Goal: Information Seeking & Learning: Compare options

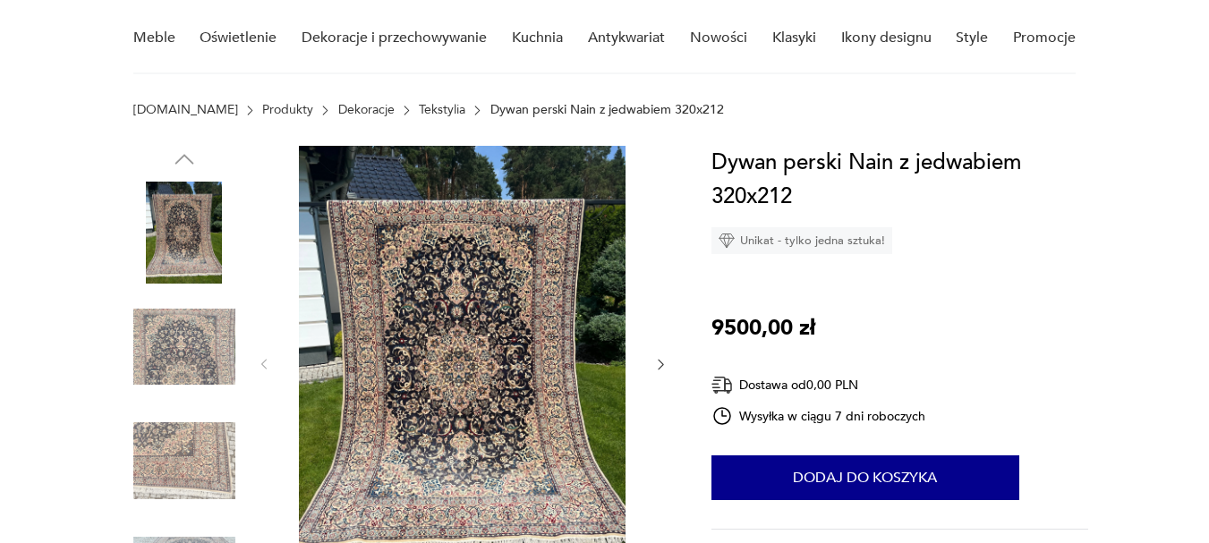
click at [662, 363] on icon "button" at bounding box center [660, 365] width 5 height 11
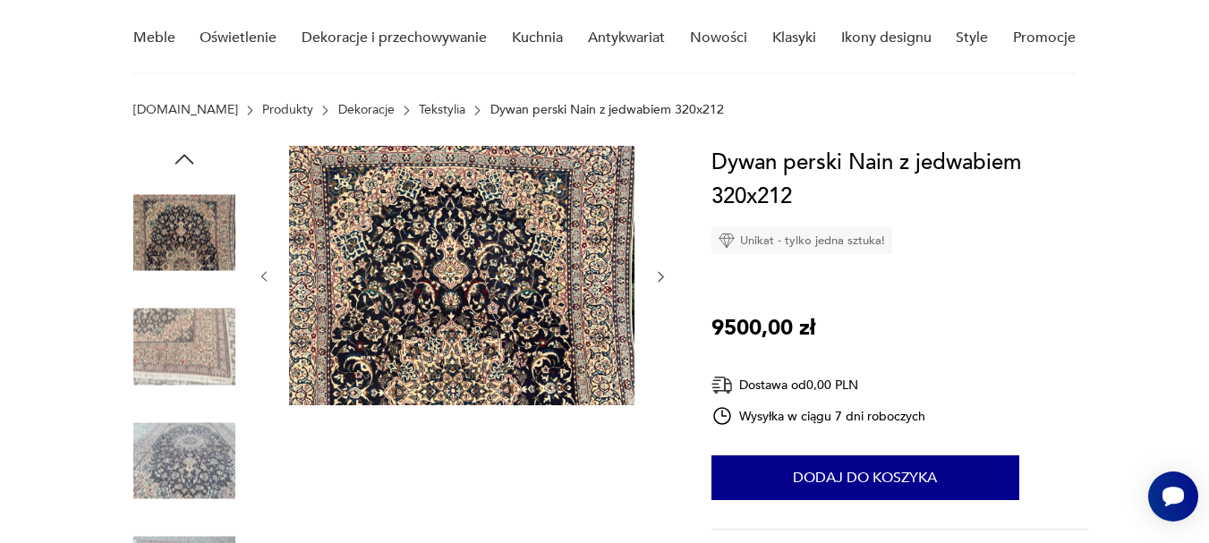
click at [662, 363] on div at bounding box center [463, 277] width 412 height 262
click at [262, 103] on link "Produkty" at bounding box center [287, 110] width 51 height 14
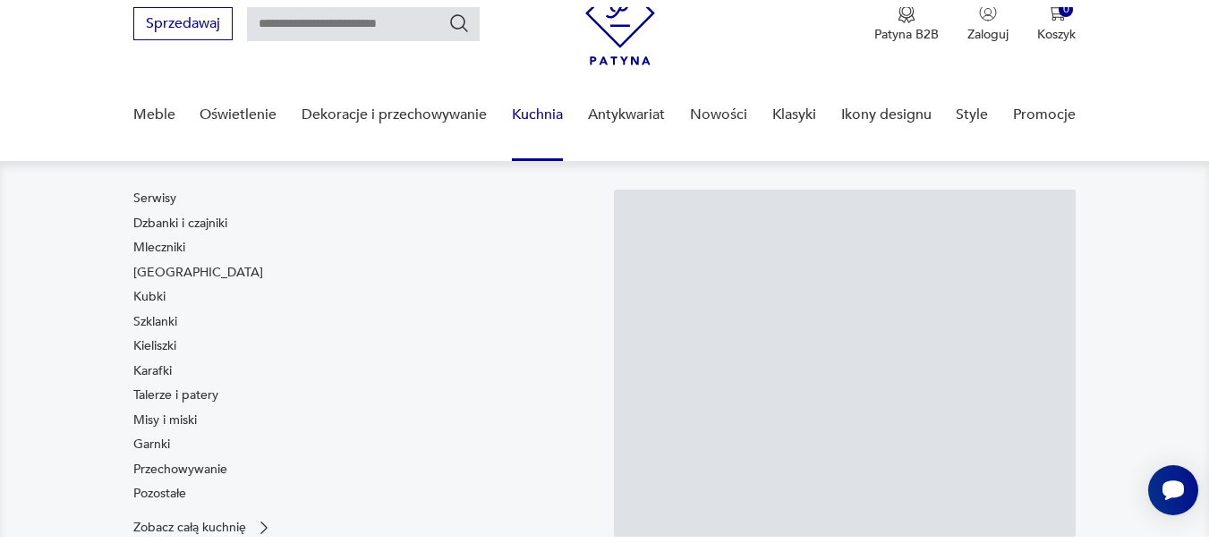
scroll to position [228, 0]
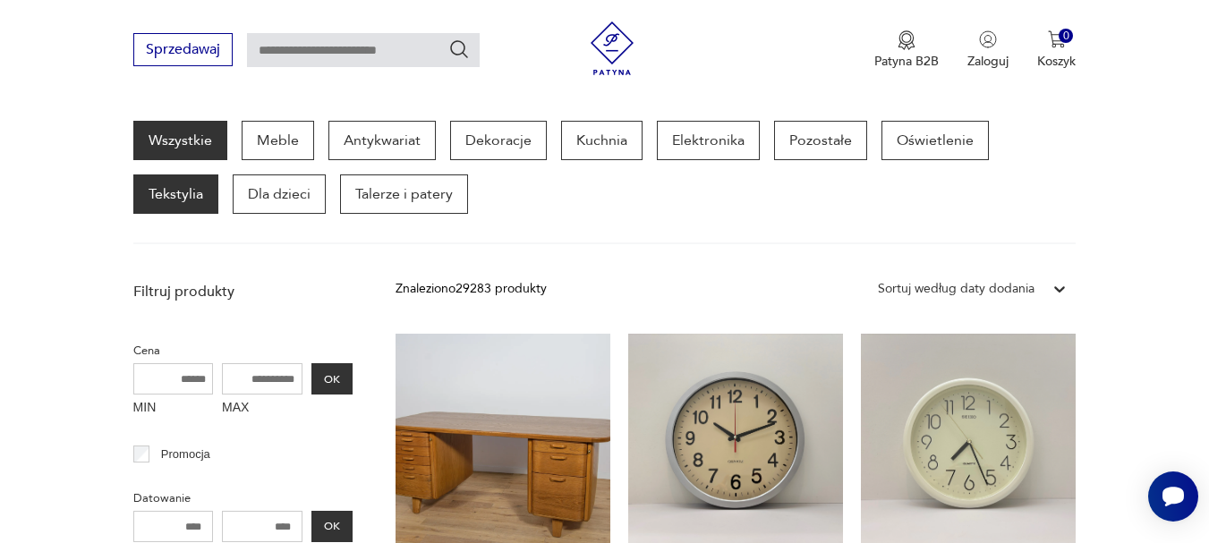
click at [177, 185] on p "Tekstylia" at bounding box center [175, 194] width 85 height 39
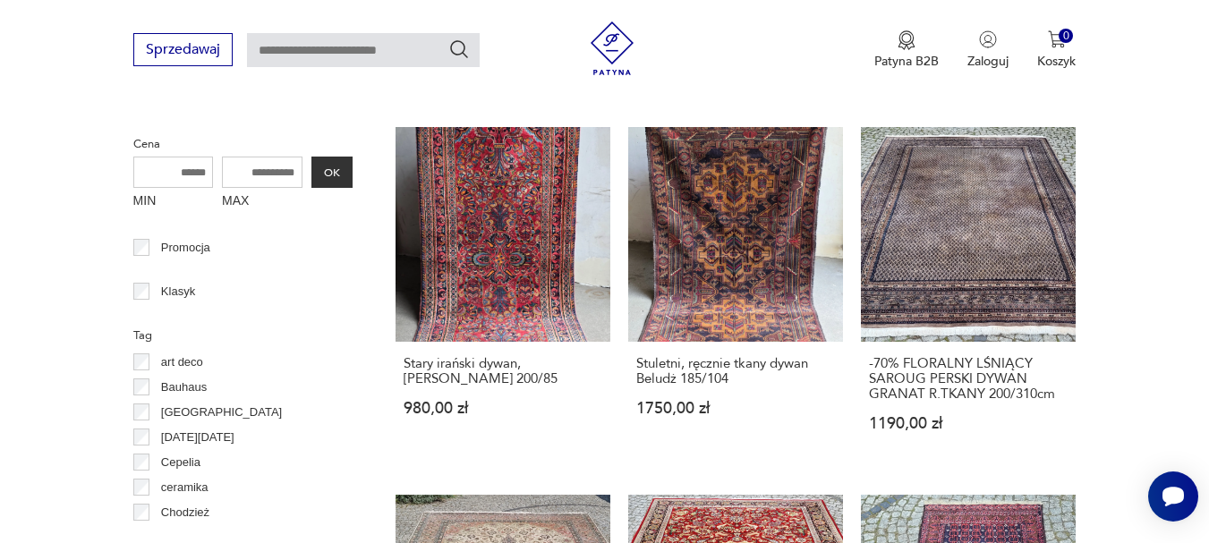
scroll to position [626, 0]
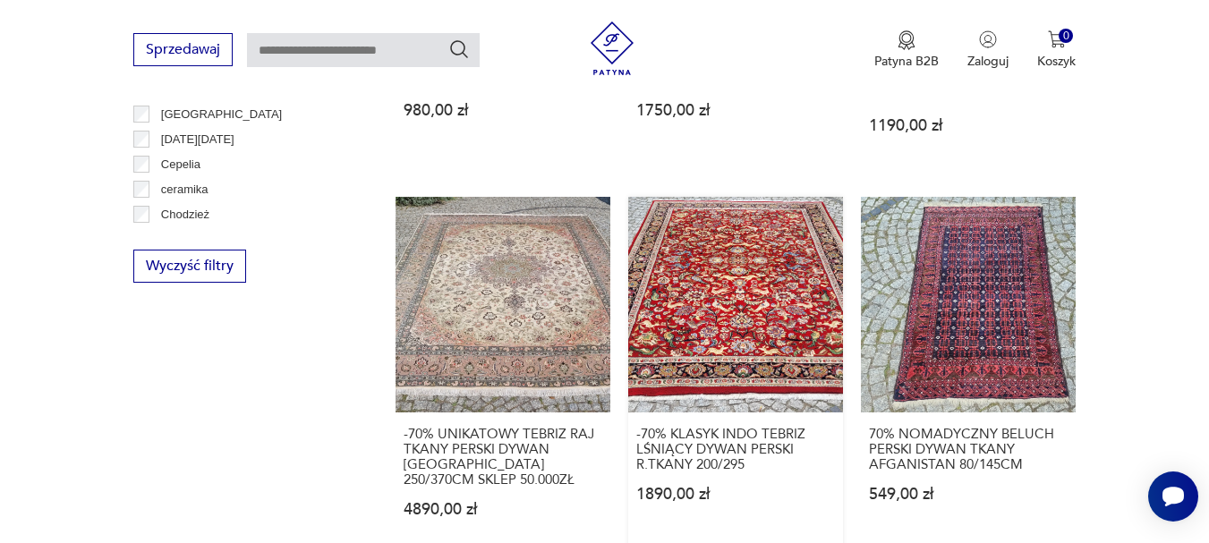
click at [725, 314] on link "-70% KLASYK INDO TEBRIZ LŚNIĄCY DYWAN PERSKI R.TKANY 200/295 1890,00 zł" at bounding box center [735, 374] width 215 height 355
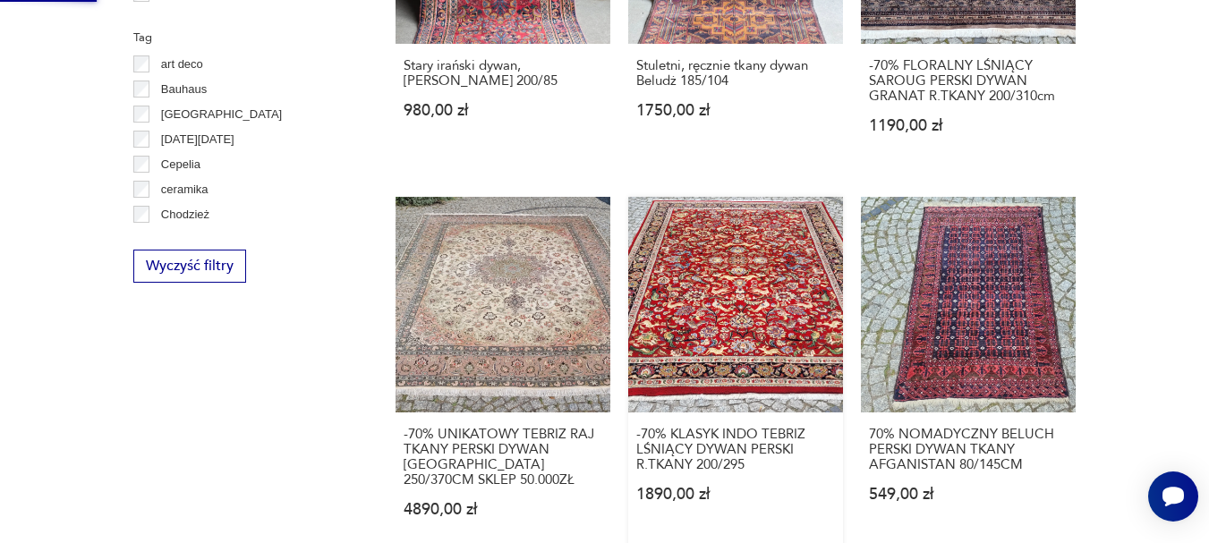
scroll to position [0, 0]
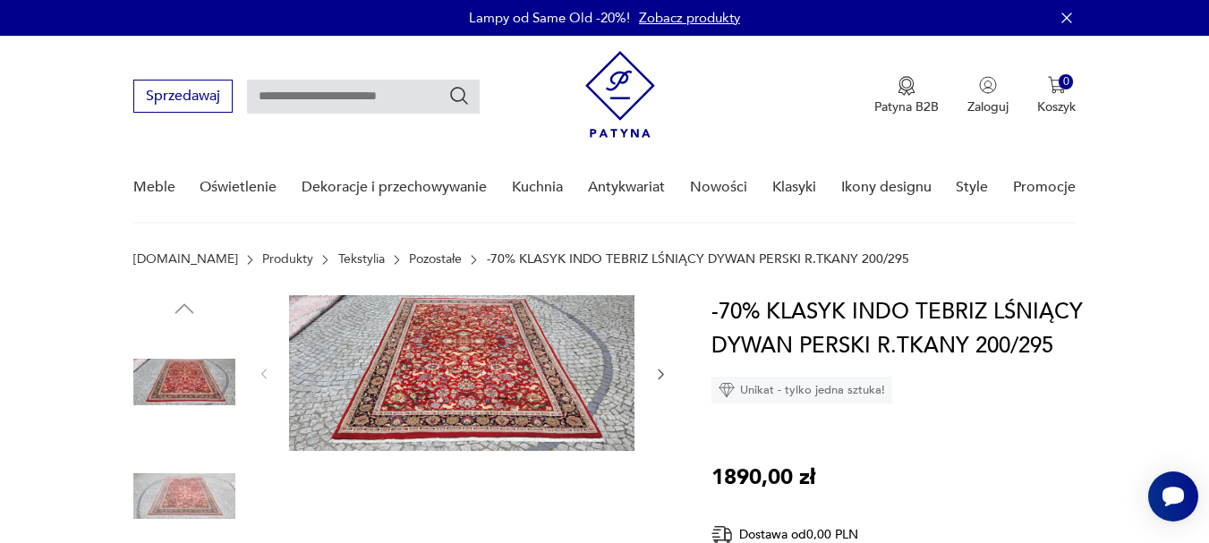
click at [654, 370] on icon "button" at bounding box center [661, 374] width 15 height 15
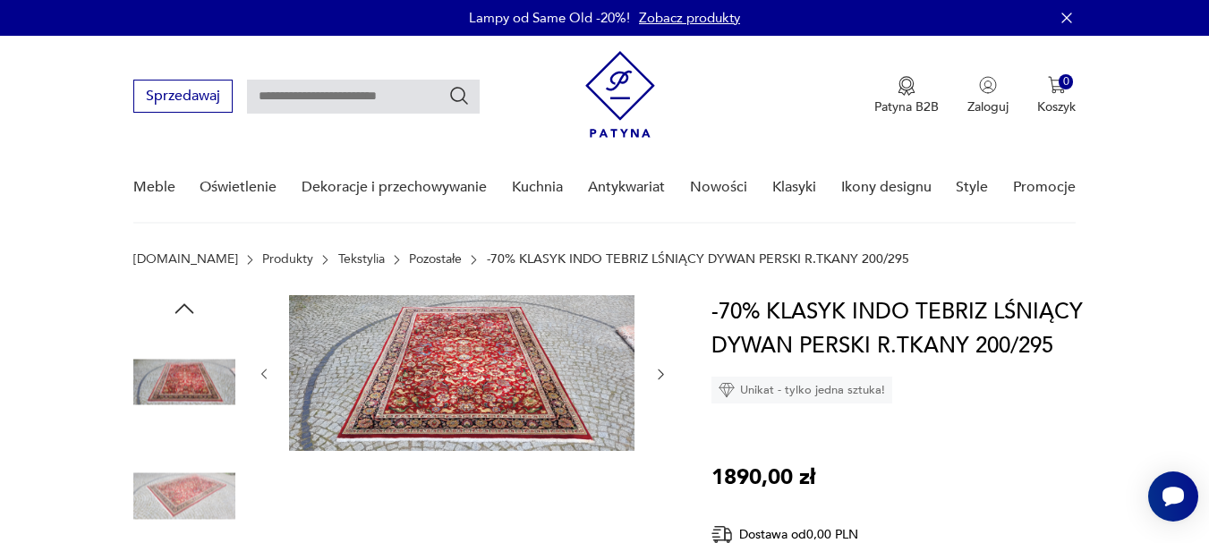
click at [654, 370] on icon "button" at bounding box center [661, 374] width 15 height 15
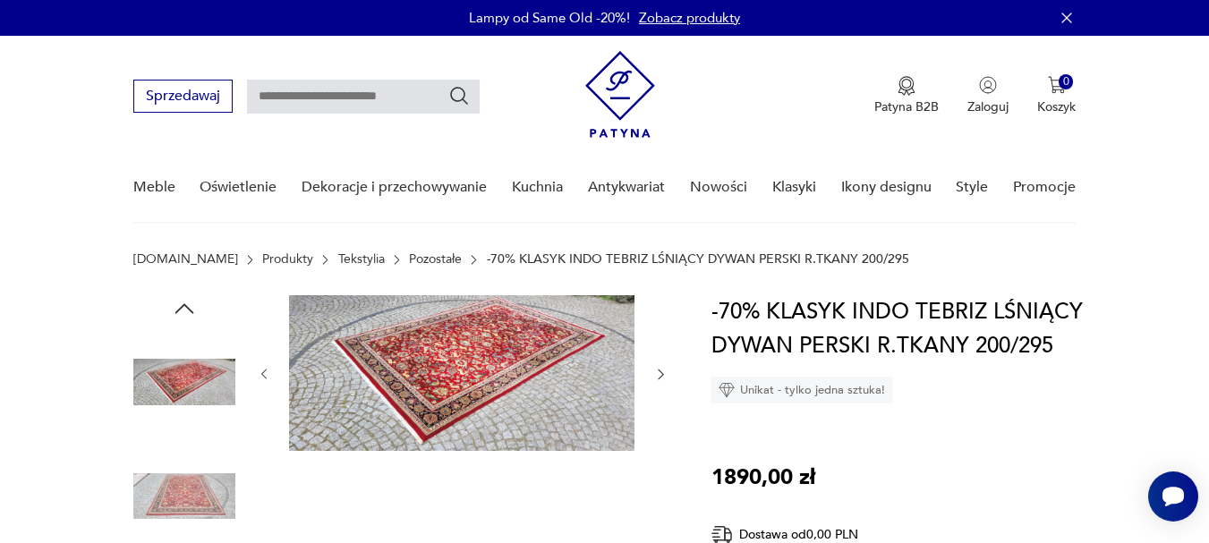
click at [654, 370] on icon "button" at bounding box center [661, 374] width 15 height 15
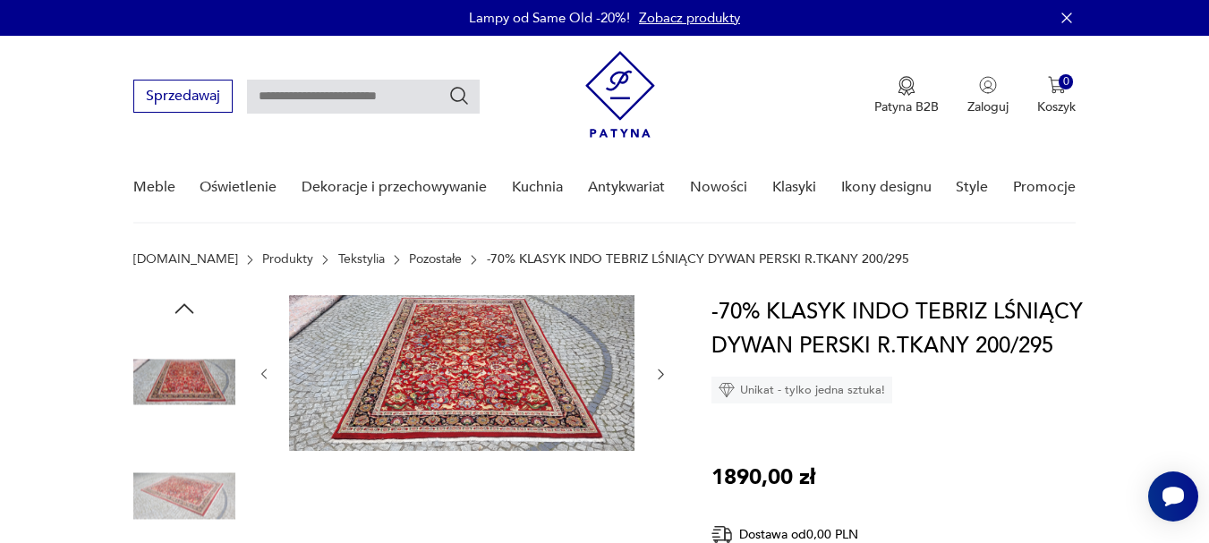
click at [654, 370] on icon "button" at bounding box center [661, 374] width 15 height 15
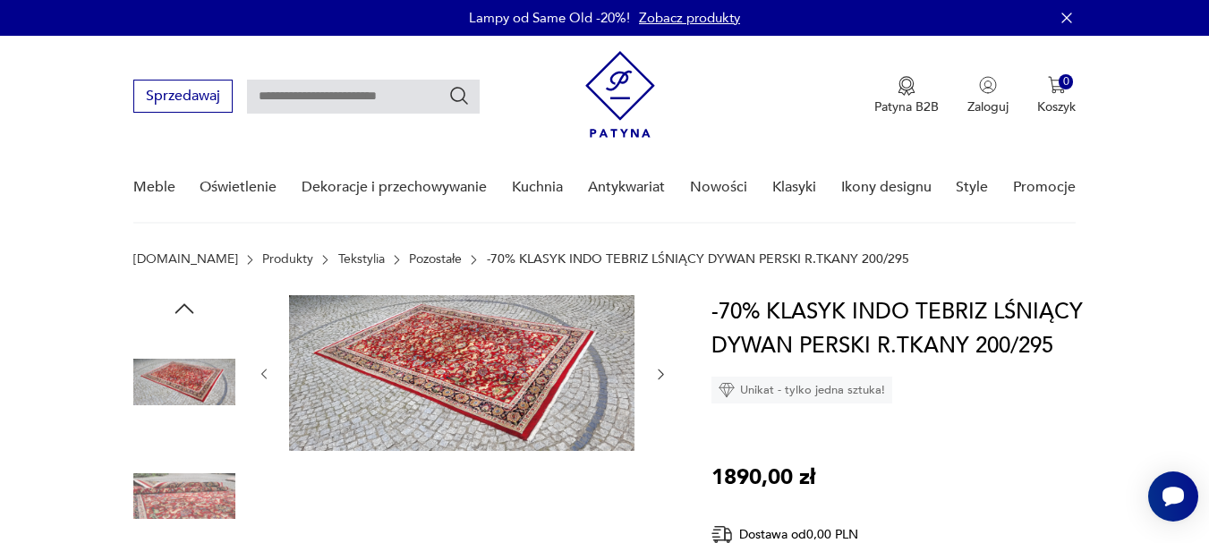
click at [654, 370] on icon "button" at bounding box center [661, 374] width 15 height 15
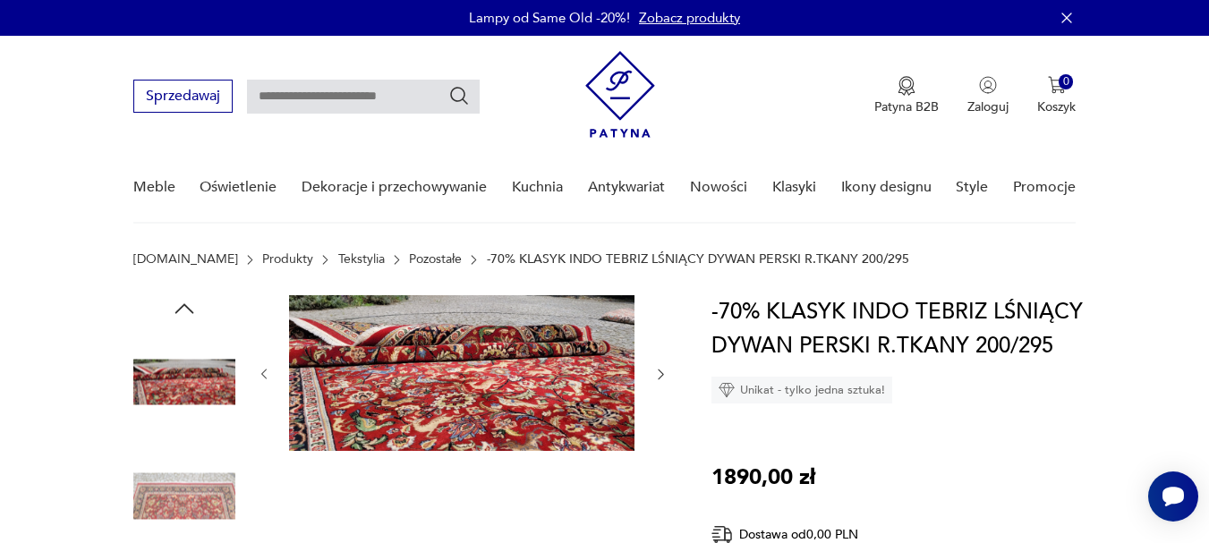
click at [654, 370] on icon "button" at bounding box center [661, 374] width 15 height 15
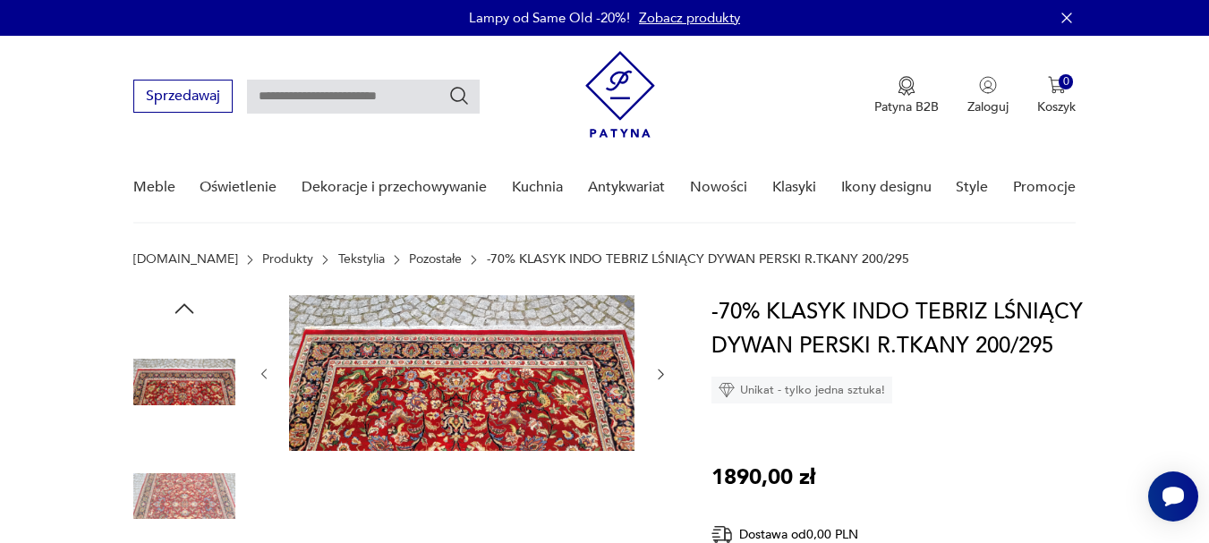
click at [654, 370] on icon "button" at bounding box center [661, 374] width 15 height 15
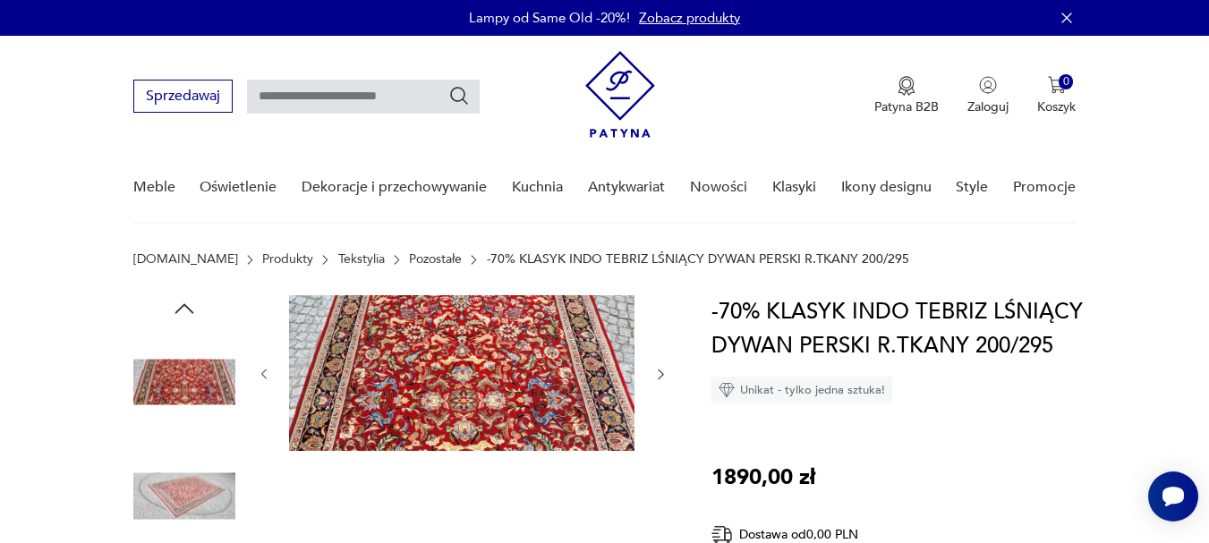
click at [654, 370] on icon "button" at bounding box center [661, 374] width 15 height 15
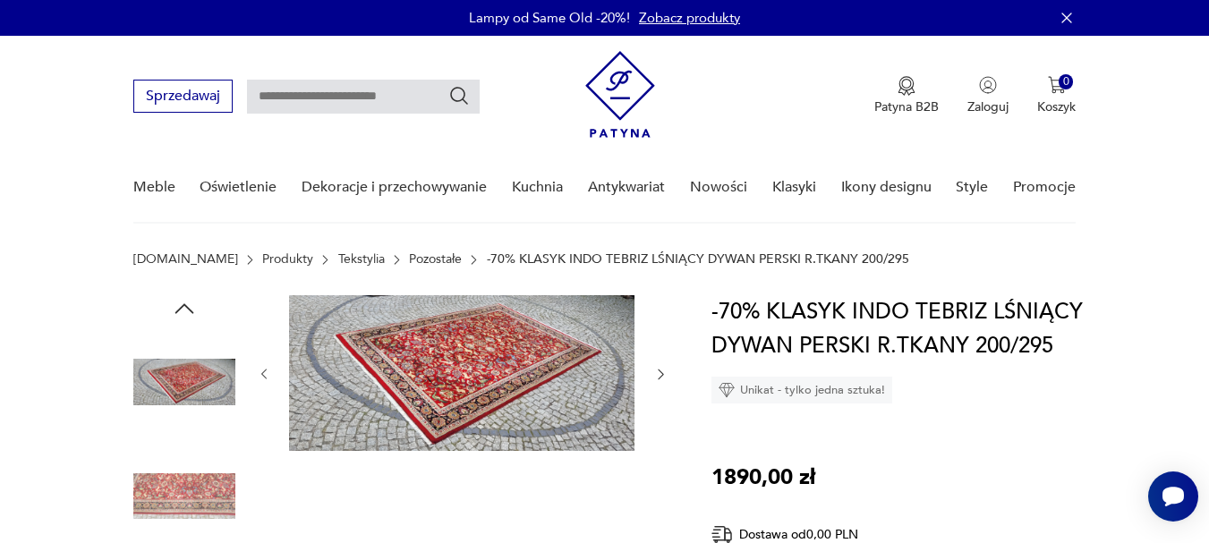
click at [478, 364] on img at bounding box center [462, 373] width 346 height 156
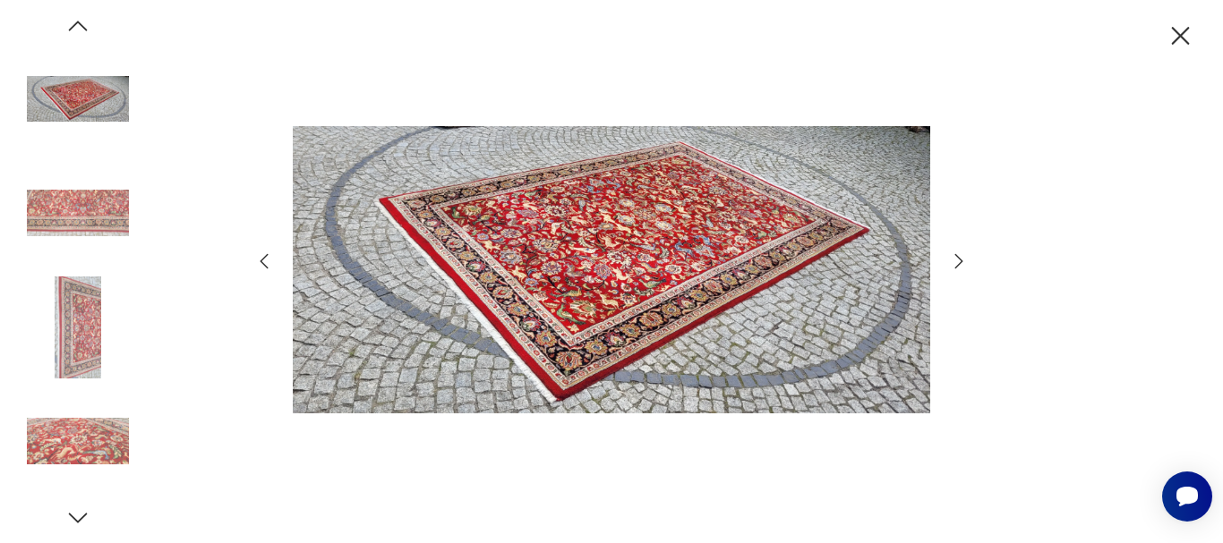
click at [956, 258] on icon "button" at bounding box center [958, 261] width 21 height 21
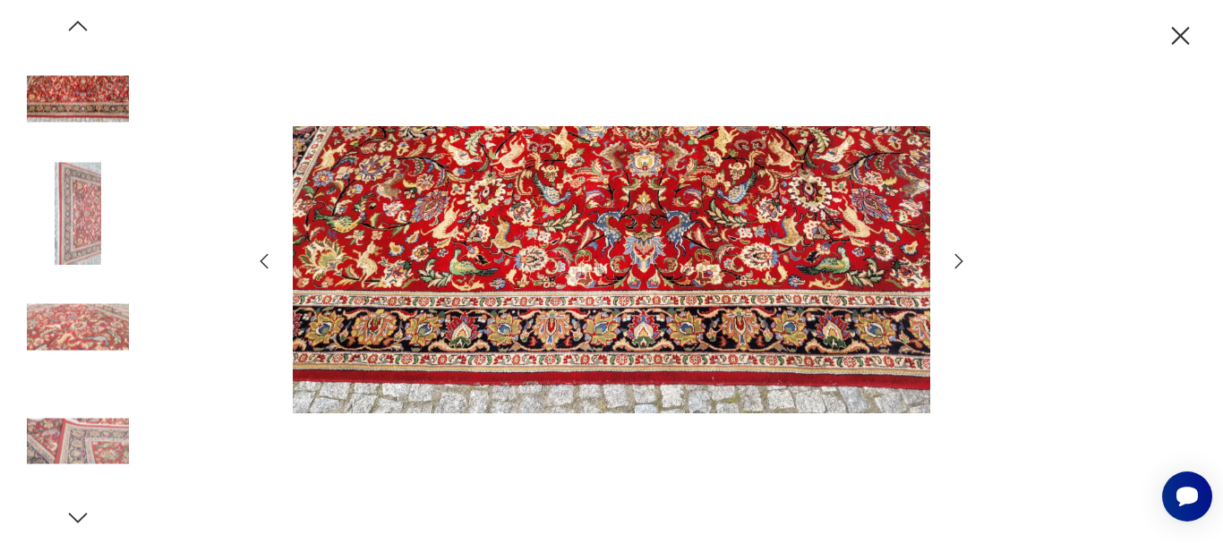
click at [956, 258] on icon "button" at bounding box center [958, 261] width 21 height 21
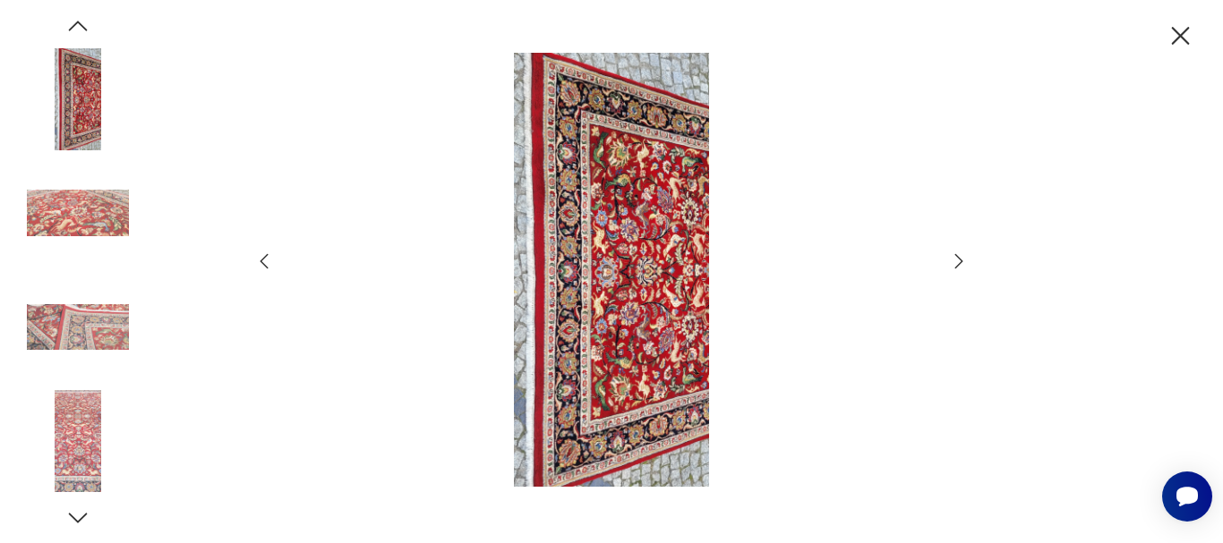
click at [956, 258] on icon "button" at bounding box center [958, 261] width 21 height 21
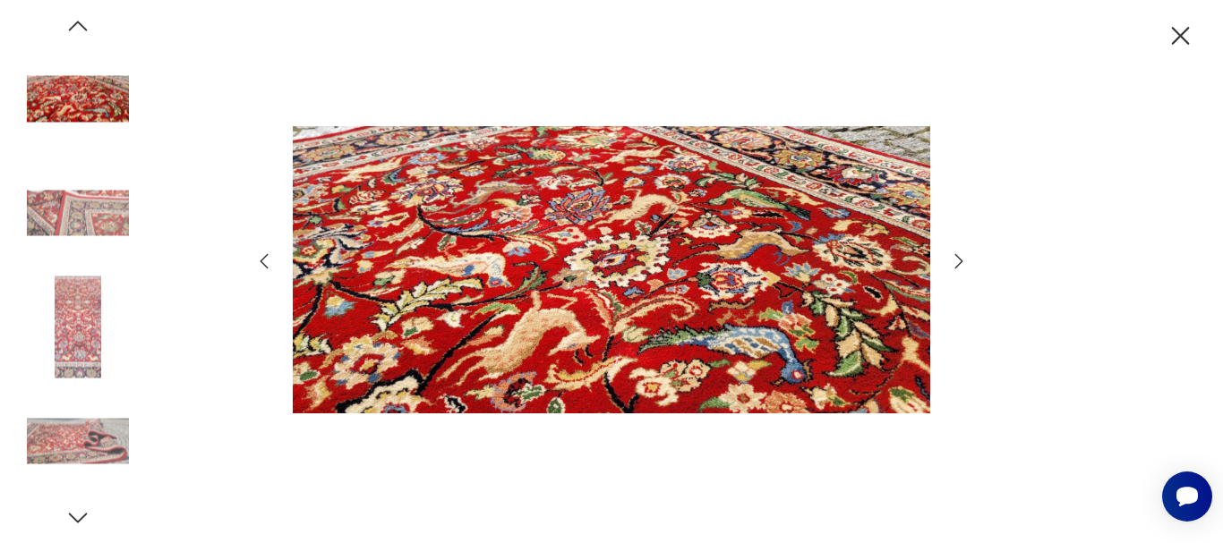
click at [956, 258] on icon "button" at bounding box center [958, 261] width 21 height 21
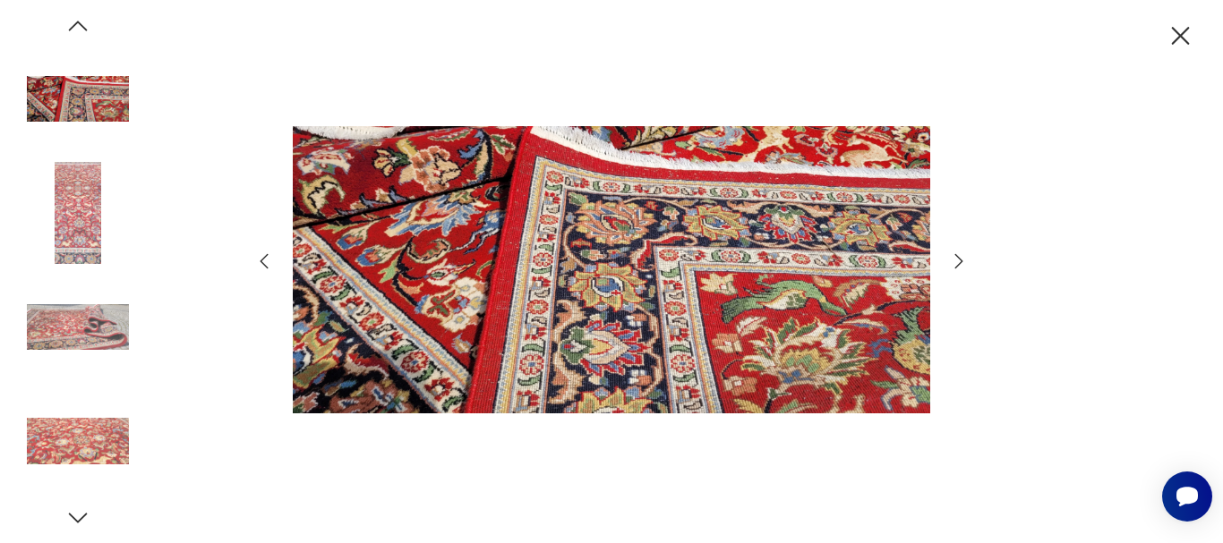
click at [956, 258] on icon "button" at bounding box center [958, 261] width 21 height 21
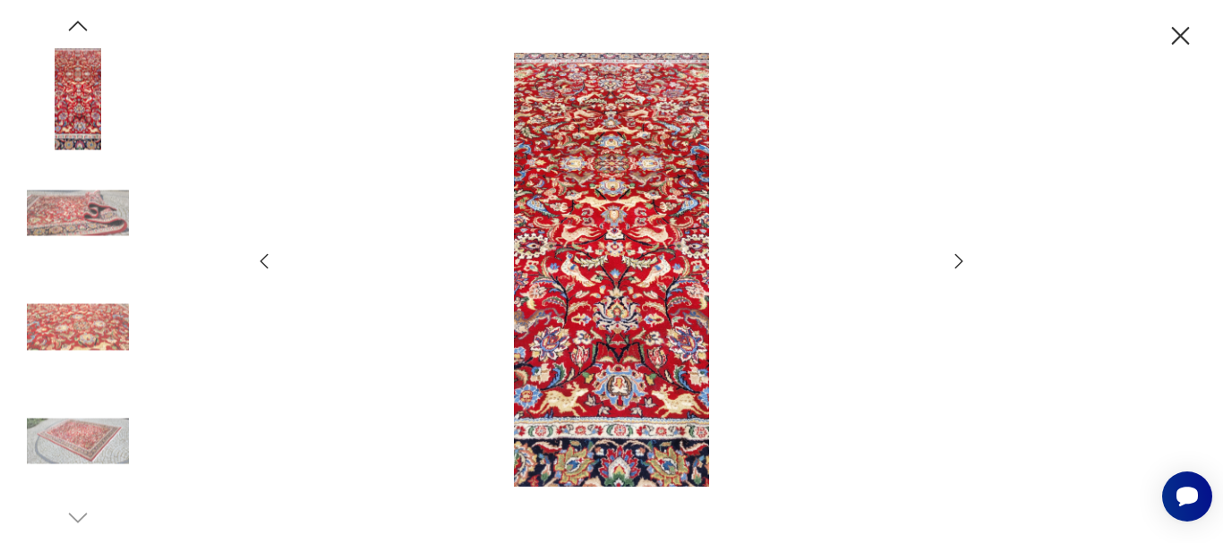
click at [956, 258] on icon "button" at bounding box center [958, 261] width 21 height 21
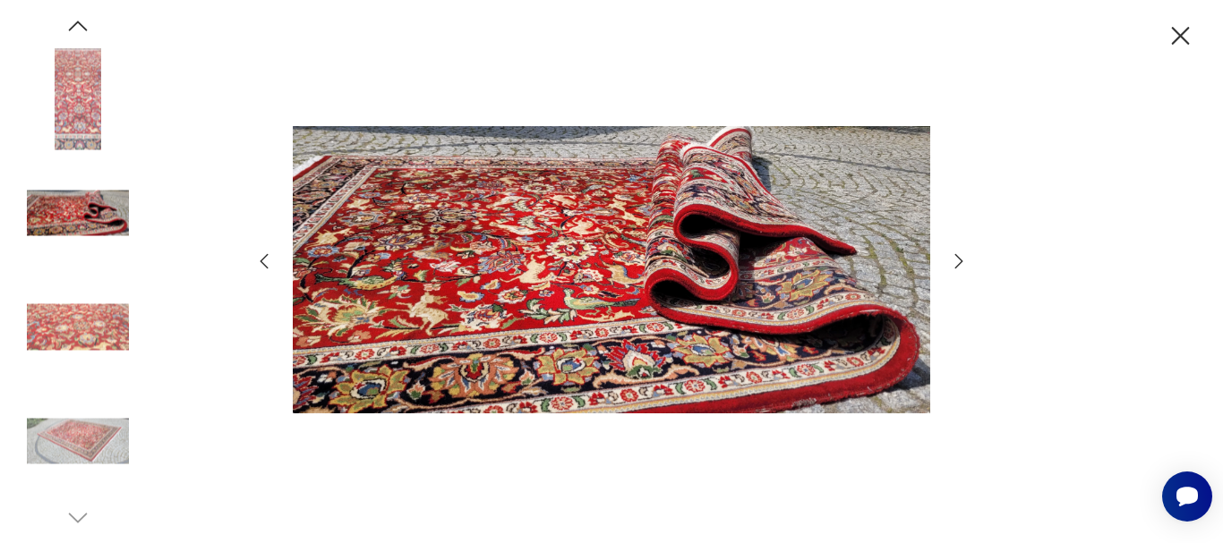
click at [956, 258] on icon "button" at bounding box center [958, 261] width 21 height 21
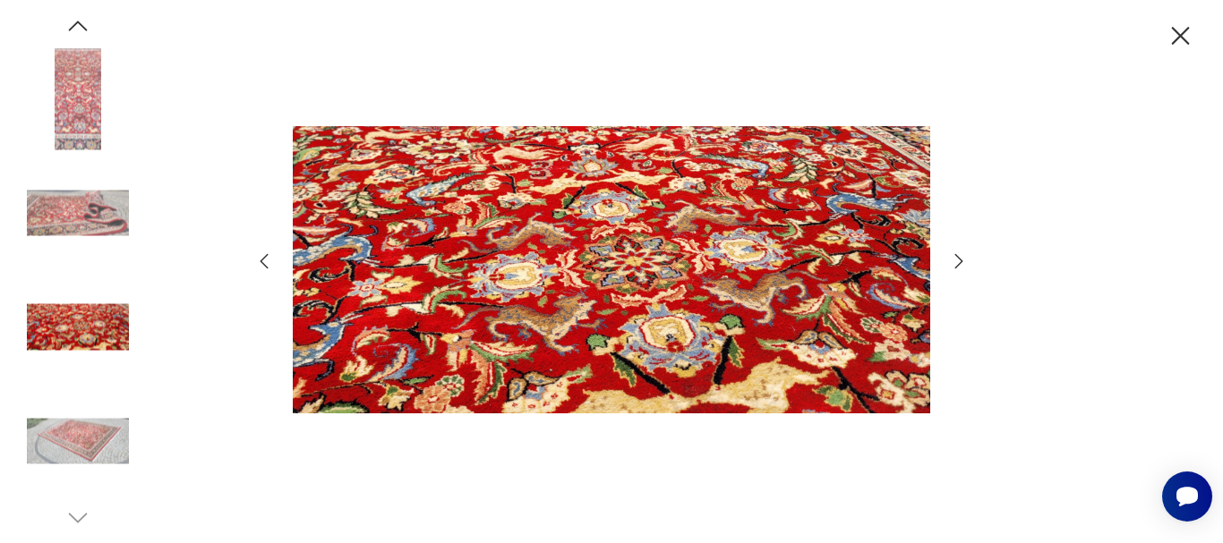
click at [1183, 27] on icon "button" at bounding box center [1180, 36] width 31 height 31
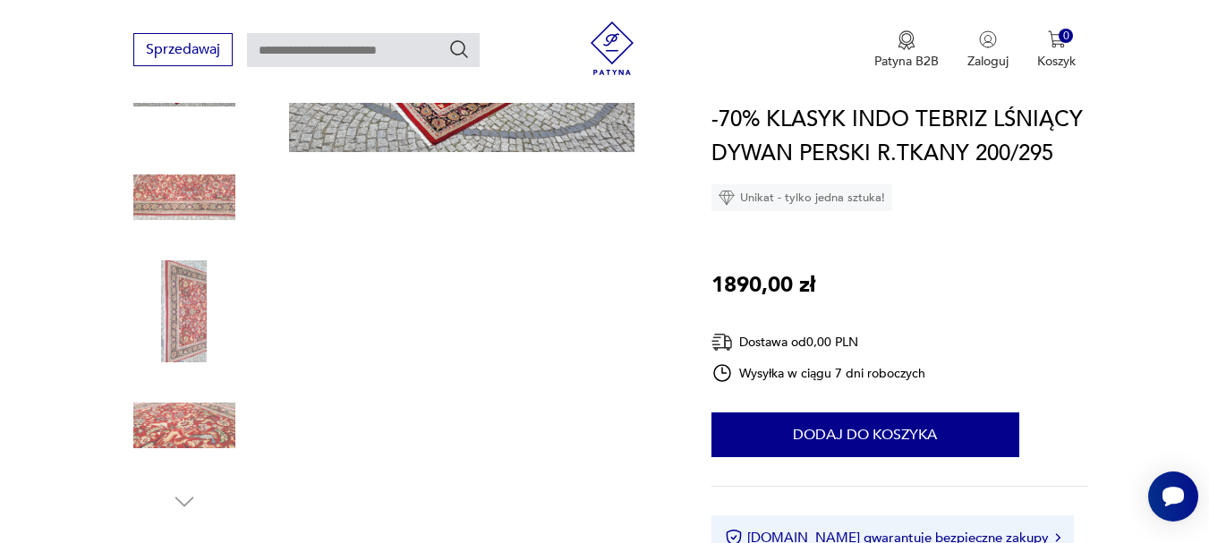
scroll to position [448, 0]
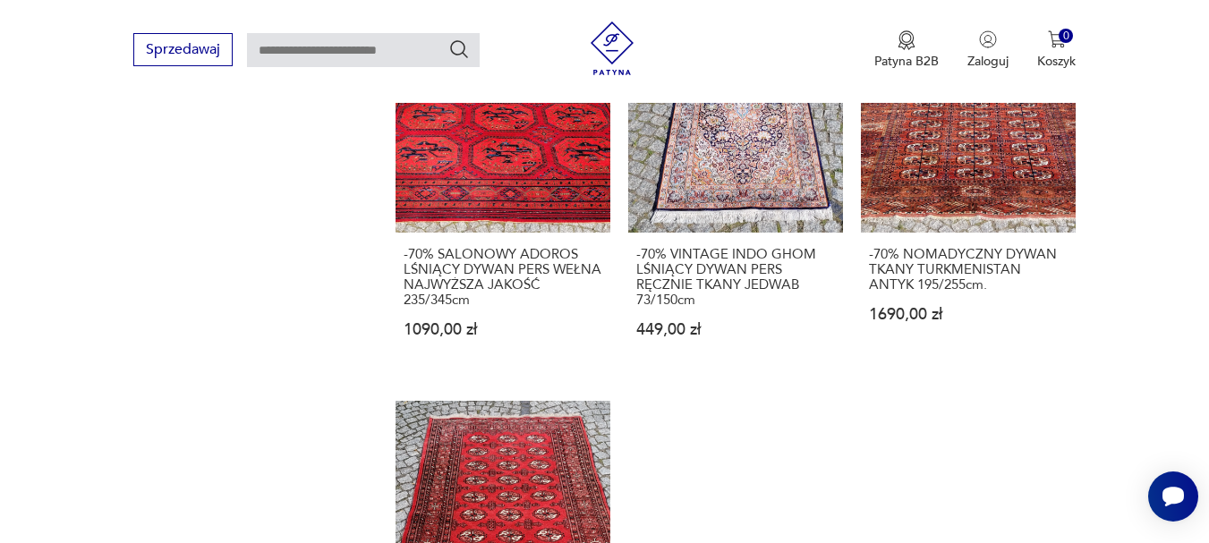
scroll to position [2238, 0]
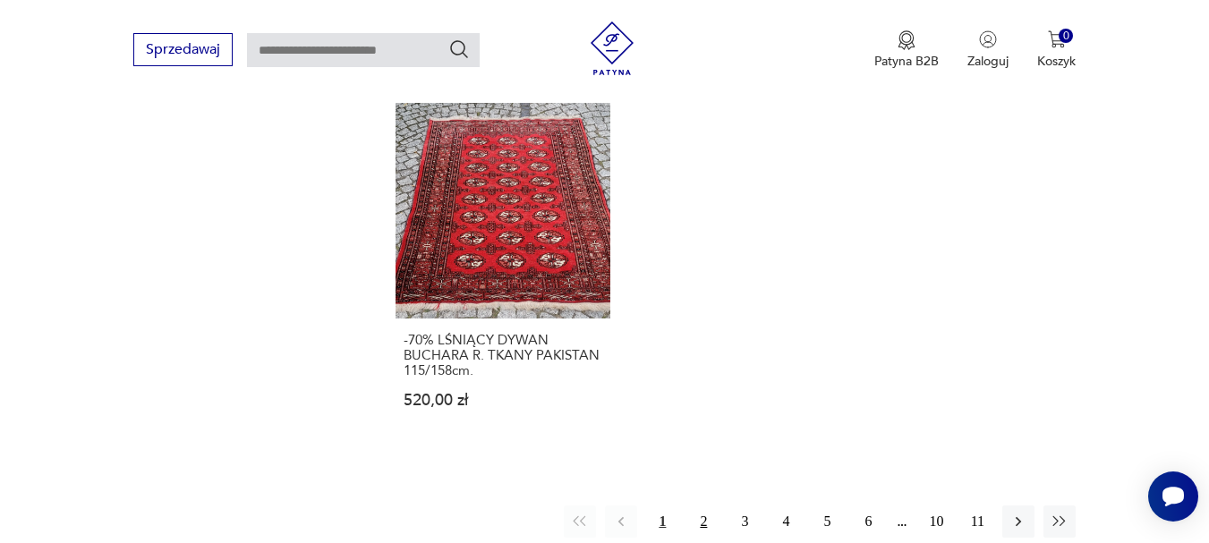
click at [699, 506] on button "2" at bounding box center [704, 522] width 32 height 32
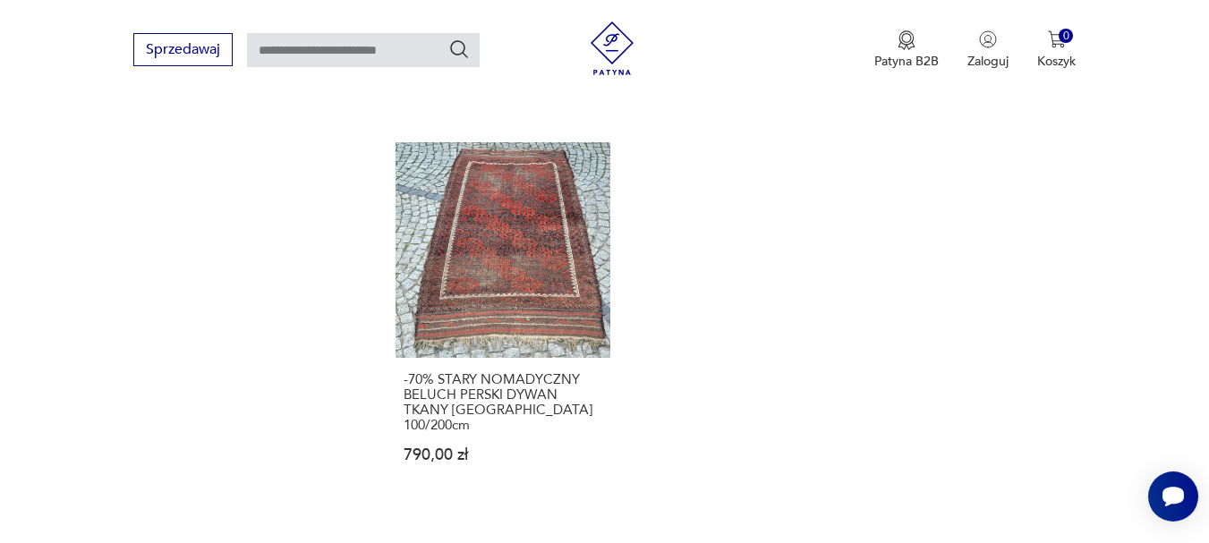
scroll to position [2363, 0]
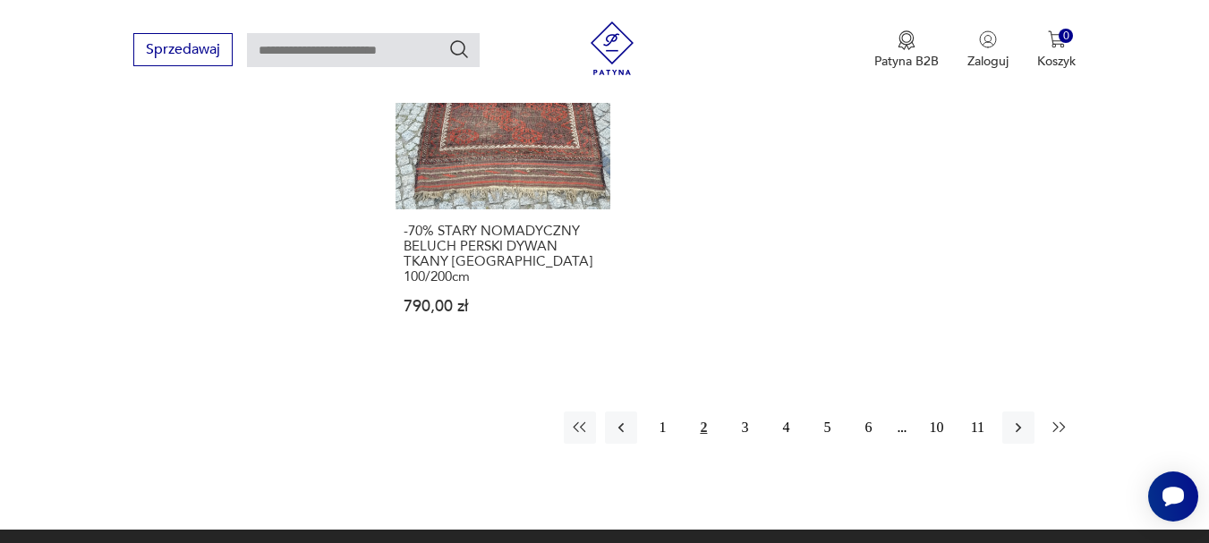
click at [1056, 419] on icon "button" at bounding box center [1060, 428] width 18 height 18
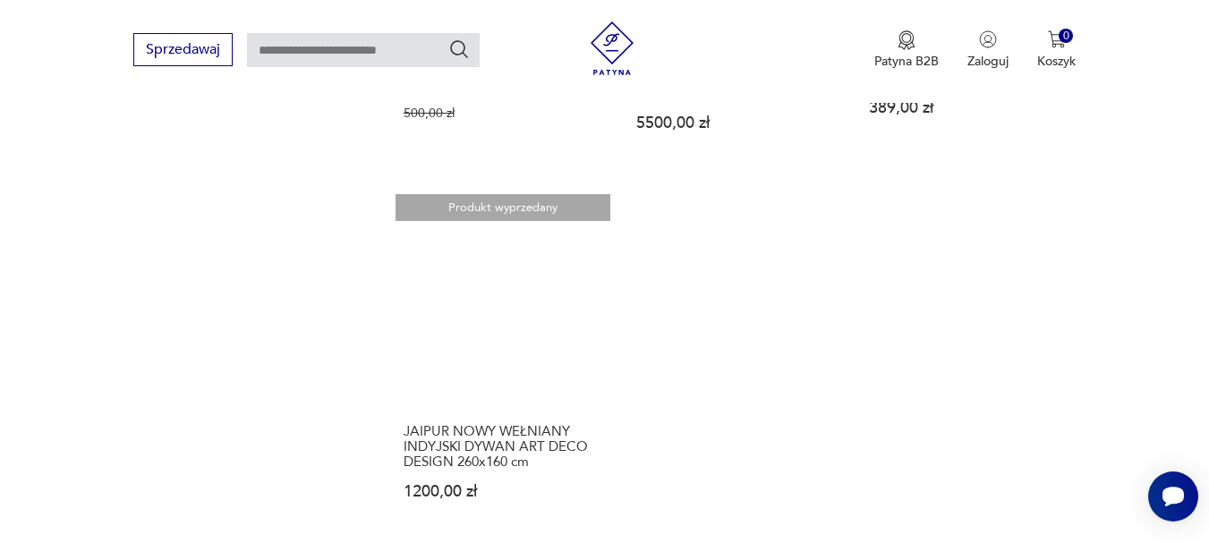
scroll to position [2512, 0]
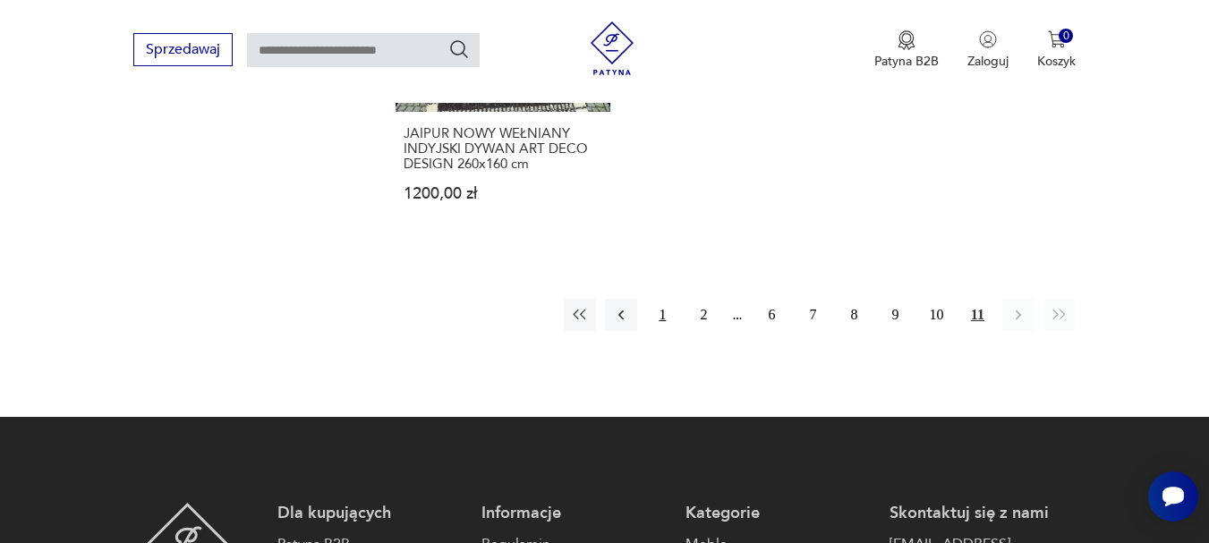
click at [665, 300] on button "1" at bounding box center [662, 315] width 32 height 32
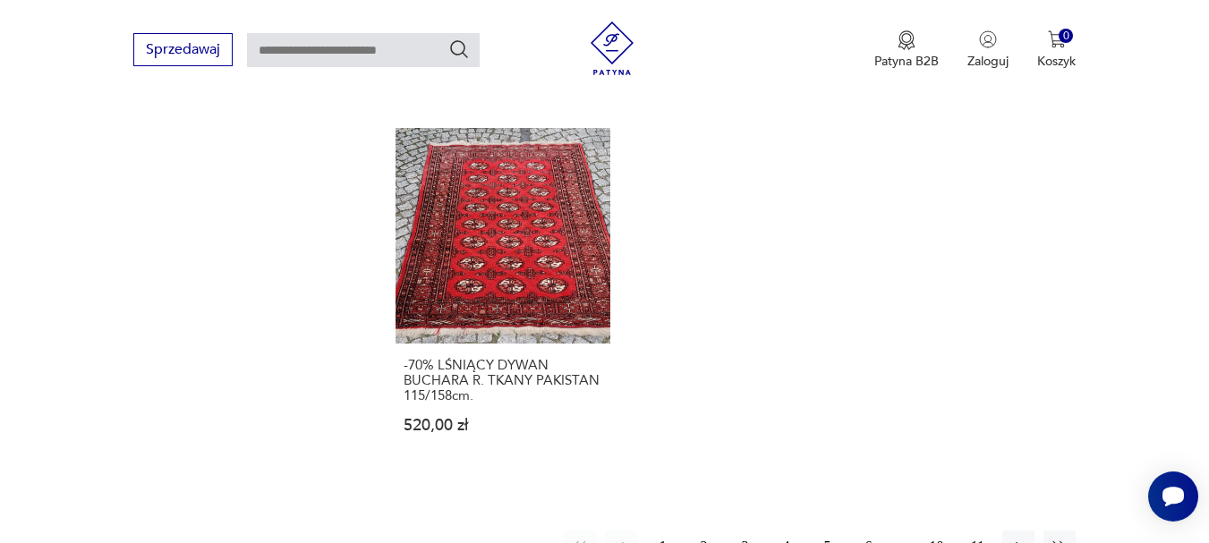
scroll to position [2363, 0]
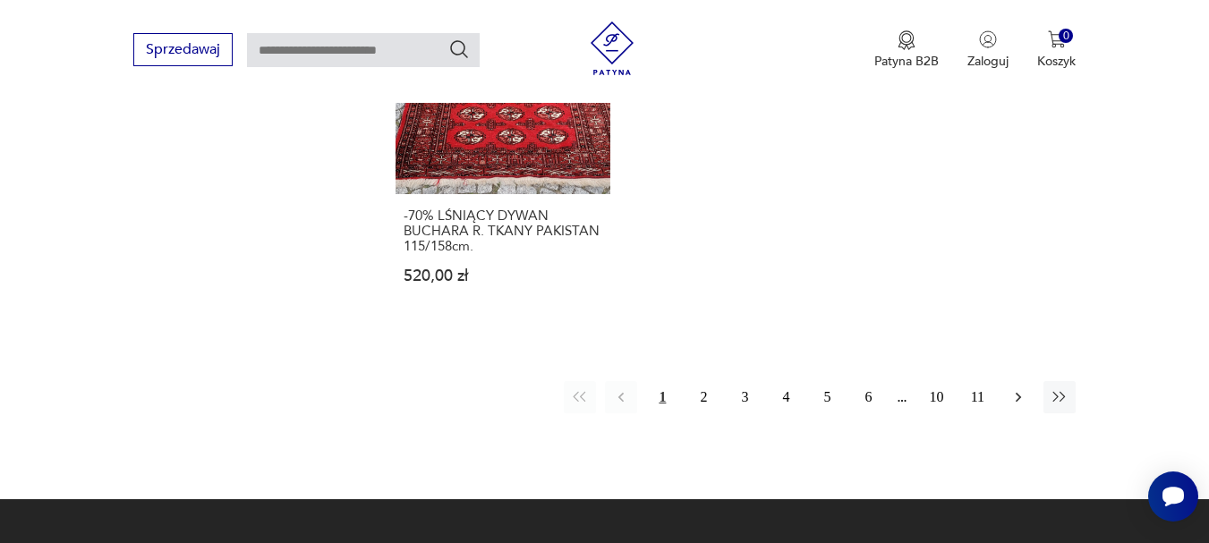
click at [1019, 389] on icon "button" at bounding box center [1019, 398] width 18 height 18
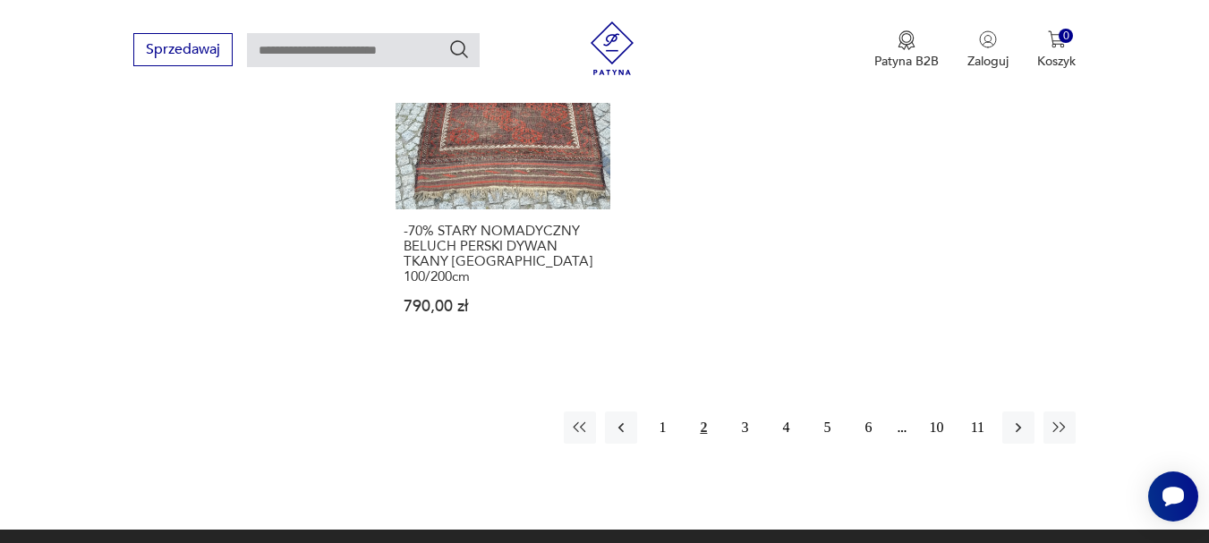
scroll to position [2512, 0]
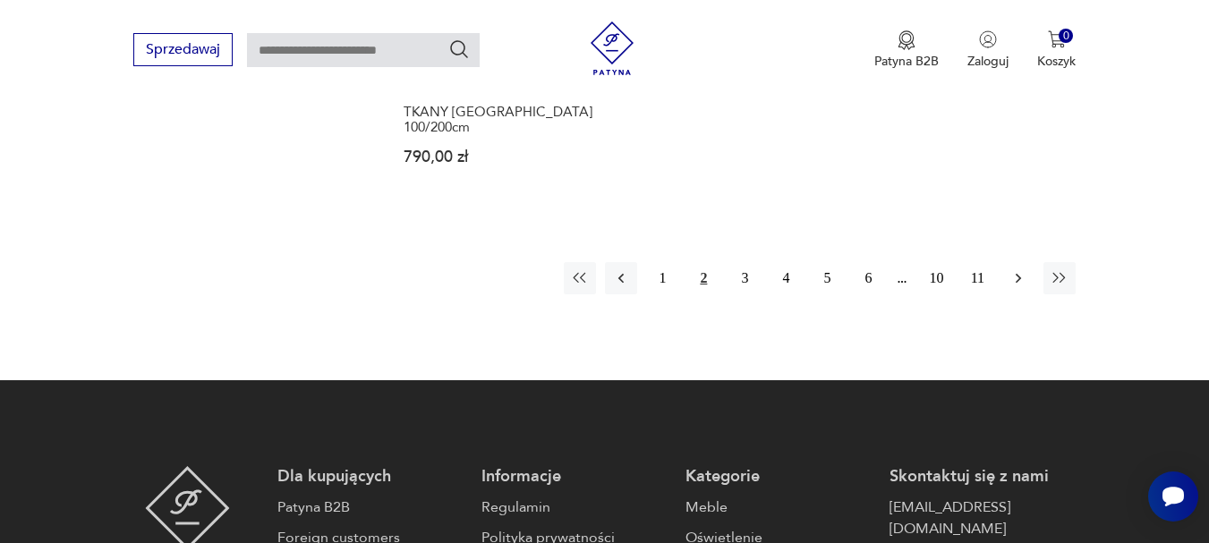
click at [1016, 269] on icon "button" at bounding box center [1019, 278] width 18 height 18
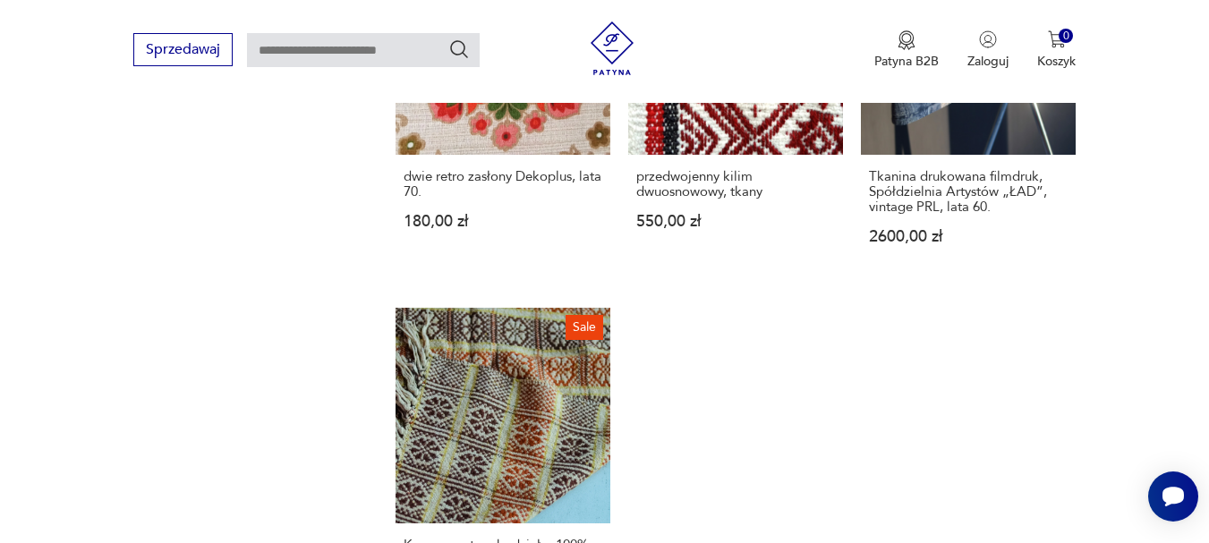
scroll to position [2363, 0]
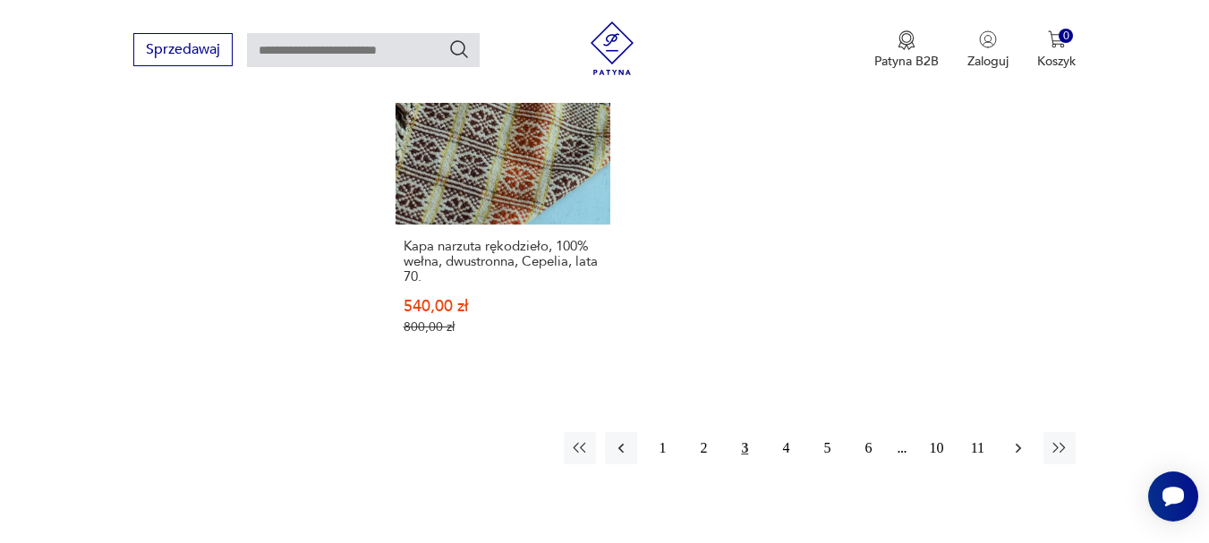
click at [1013, 440] on icon "button" at bounding box center [1019, 449] width 18 height 18
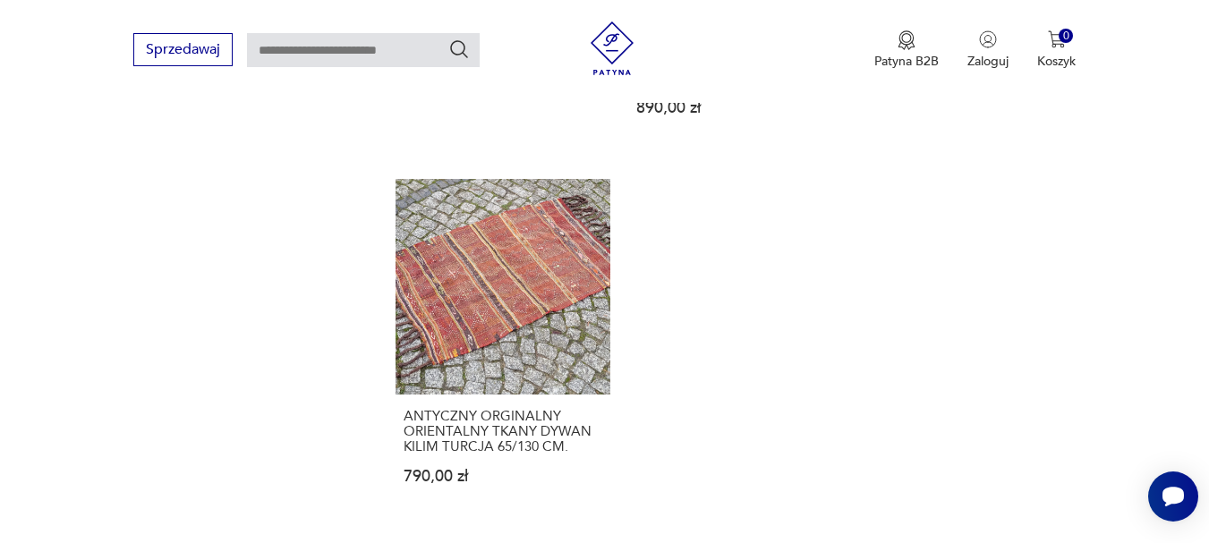
scroll to position [2363, 0]
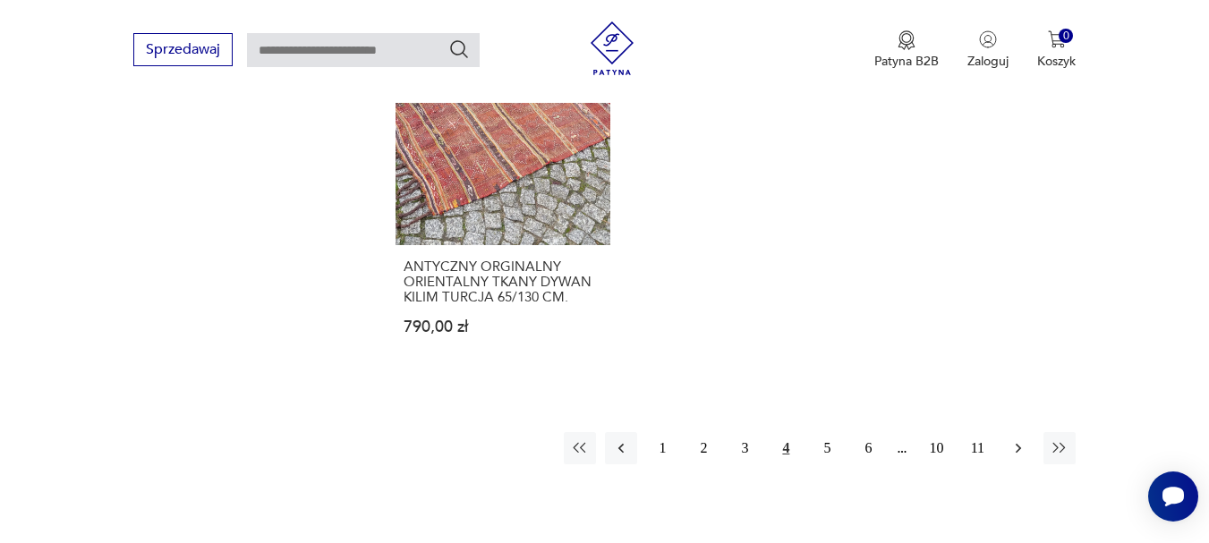
click at [1013, 449] on icon "button" at bounding box center [1019, 449] width 18 height 18
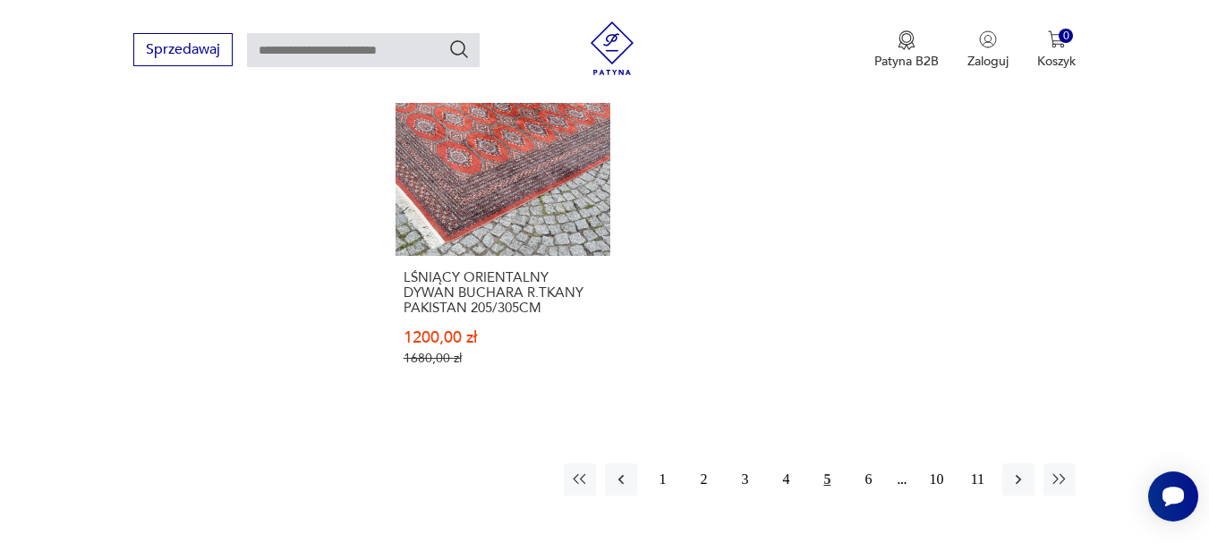
scroll to position [2511, 0]
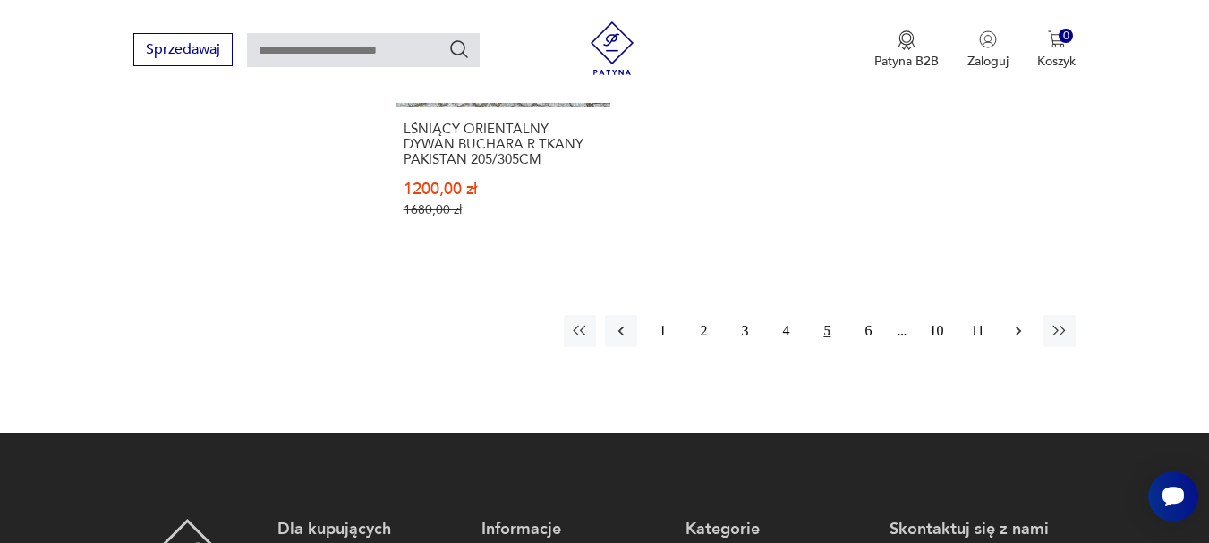
click at [1022, 322] on icon "button" at bounding box center [1019, 331] width 18 height 18
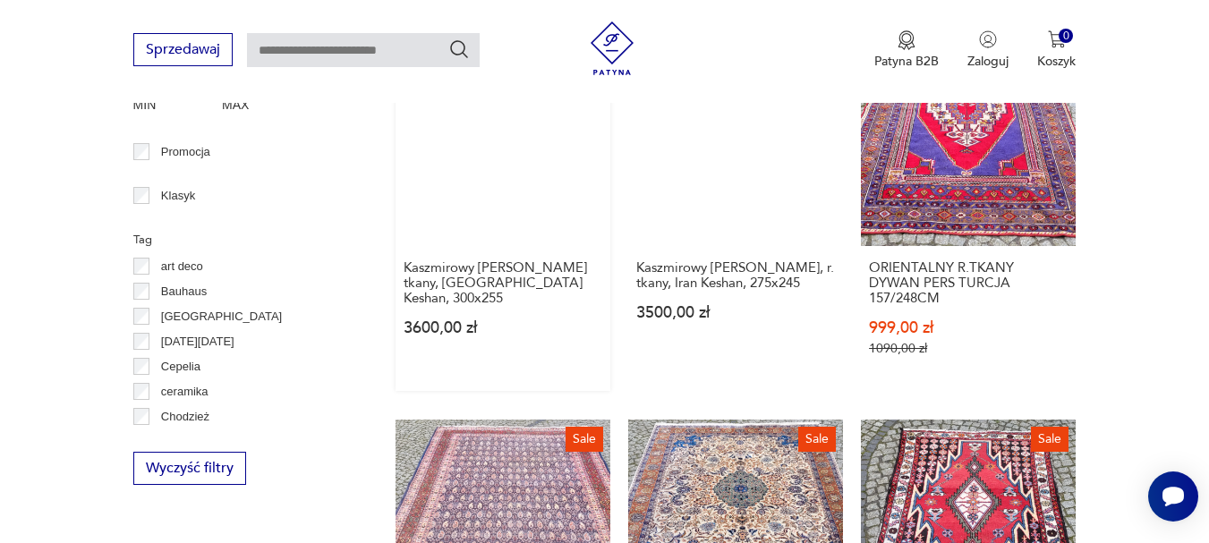
scroll to position [274, 0]
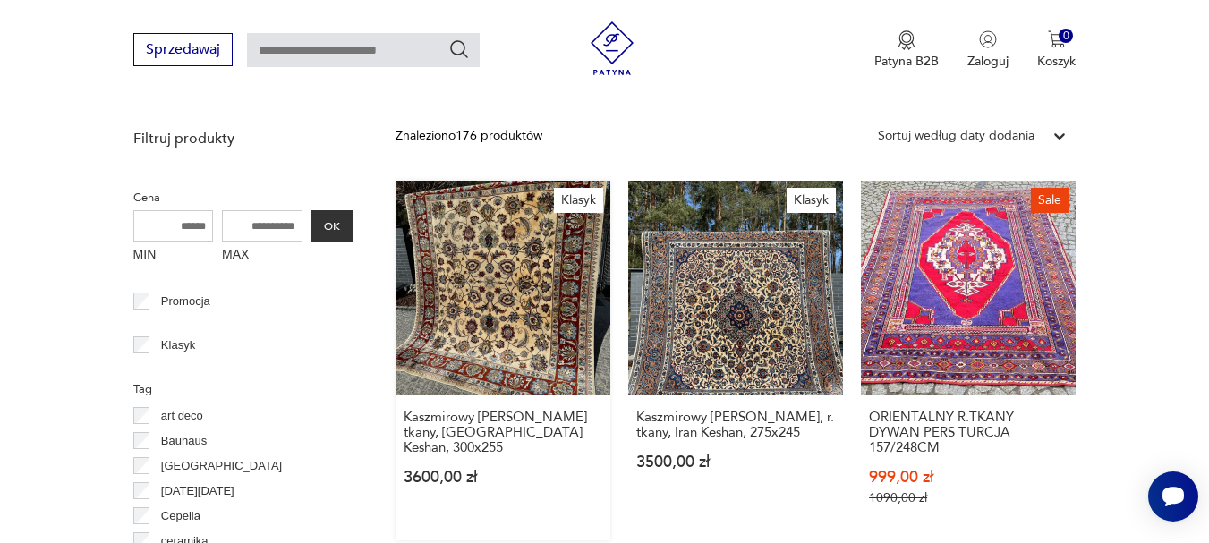
click at [516, 291] on link "Klasyk Kaszmirowy [PERSON_NAME] r. tkany, Iran Keshan, 300x255 3600,00 zł" at bounding box center [503, 361] width 215 height 360
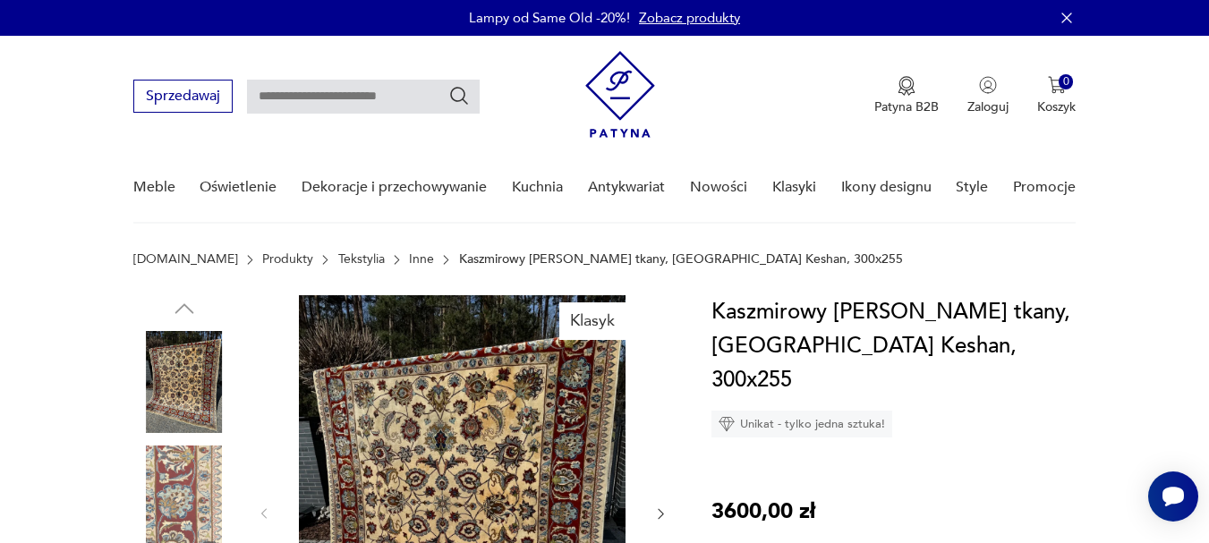
scroll to position [150, 0]
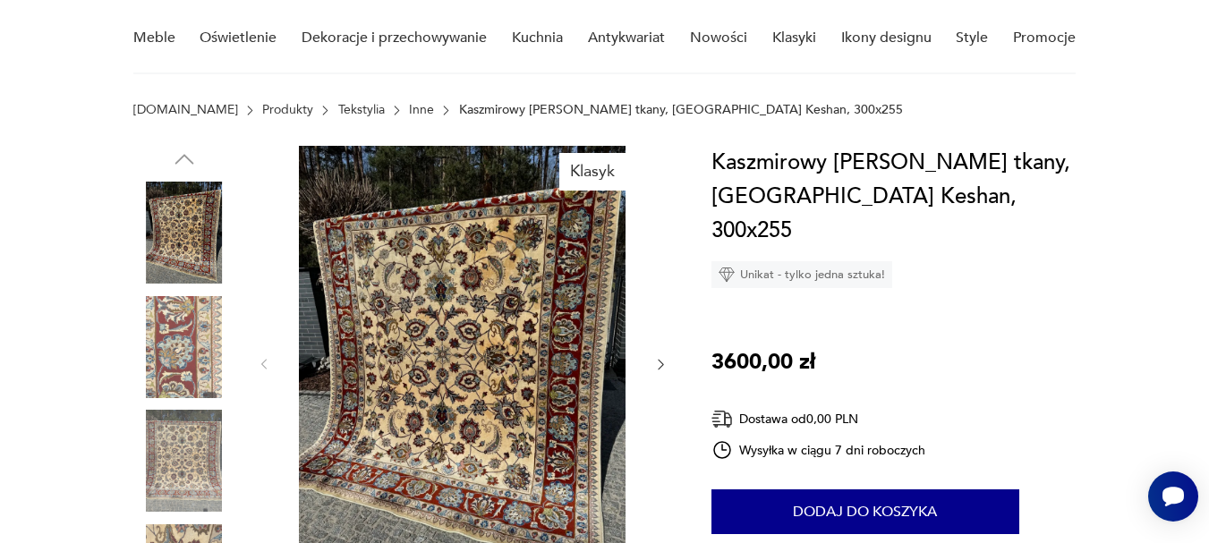
click at [527, 344] on img at bounding box center [462, 363] width 346 height 435
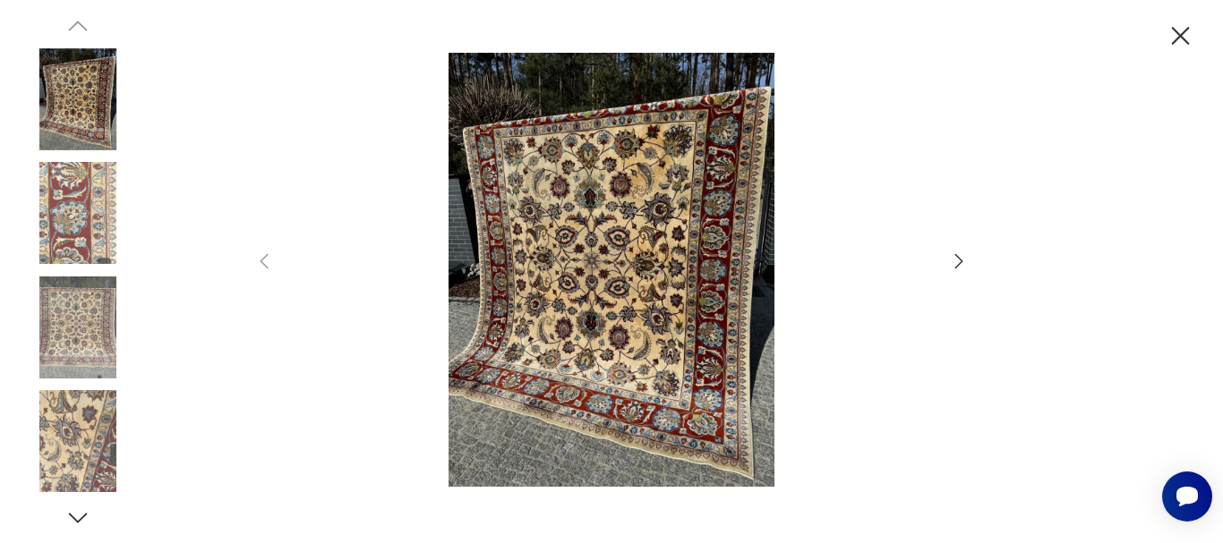
click at [570, 295] on img at bounding box center [611, 270] width 637 height 435
click at [960, 259] on icon "button" at bounding box center [959, 260] width 8 height 14
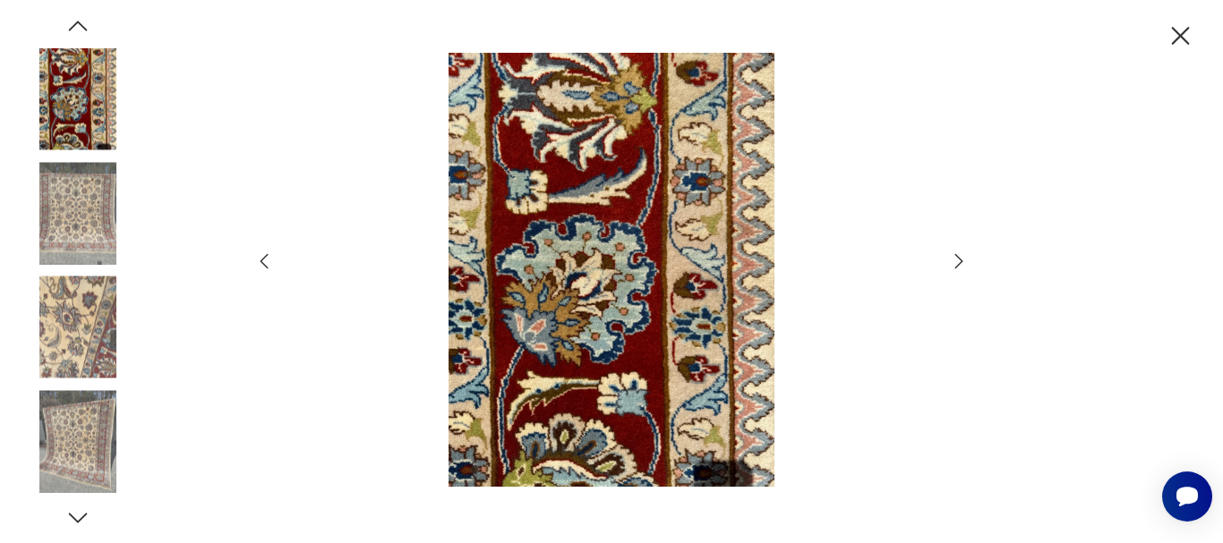
click at [960, 259] on icon "button" at bounding box center [959, 260] width 8 height 14
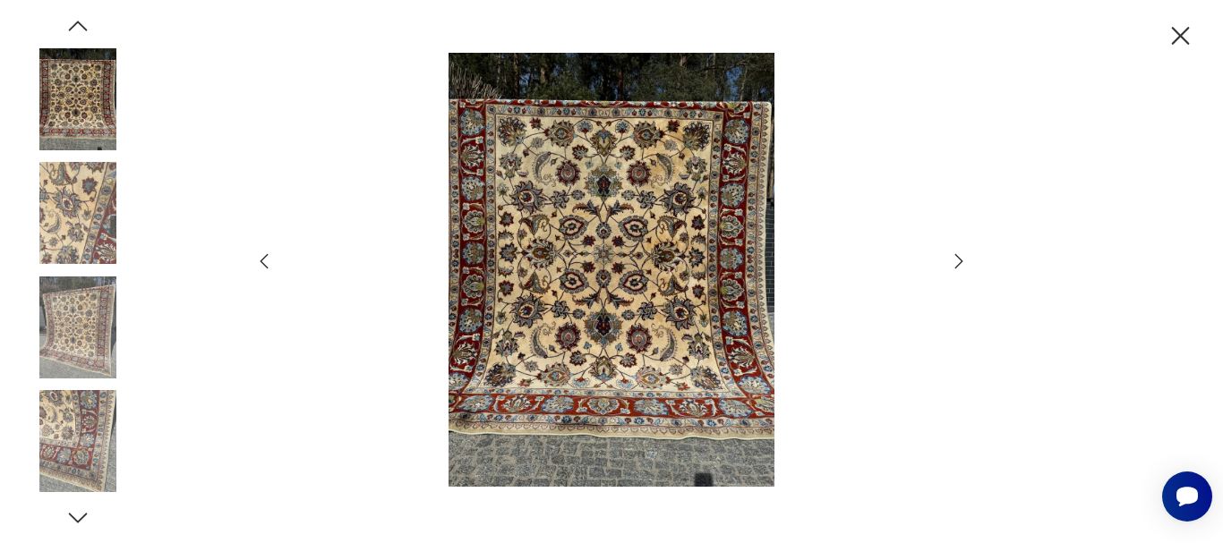
click at [960, 259] on icon "button" at bounding box center [959, 260] width 8 height 14
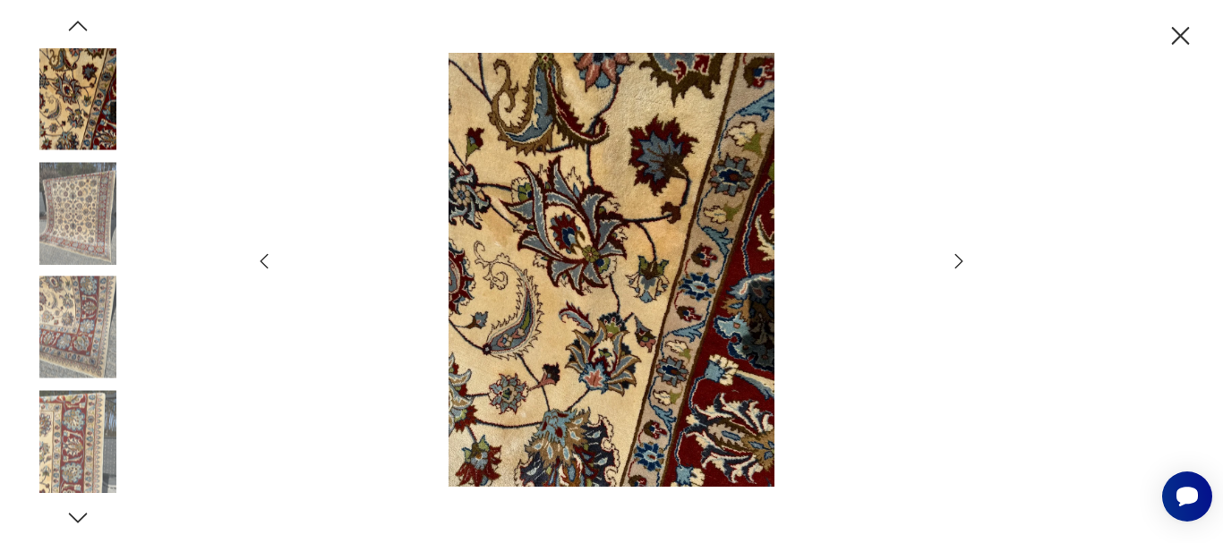
click at [960, 259] on icon "button" at bounding box center [959, 260] width 8 height 14
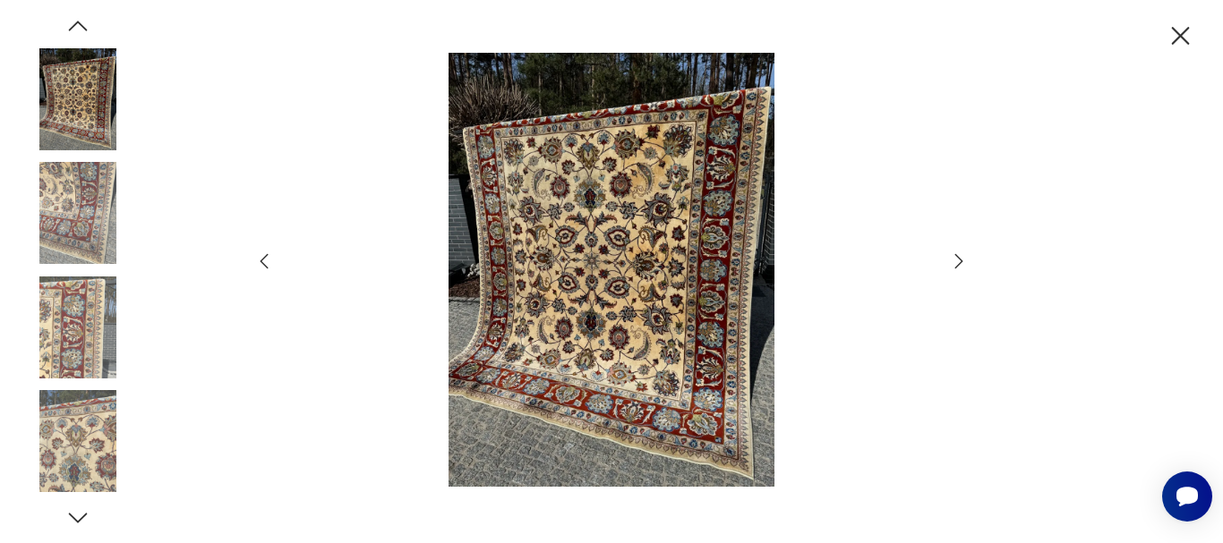
click at [1174, 31] on icon "button" at bounding box center [1180, 36] width 31 height 31
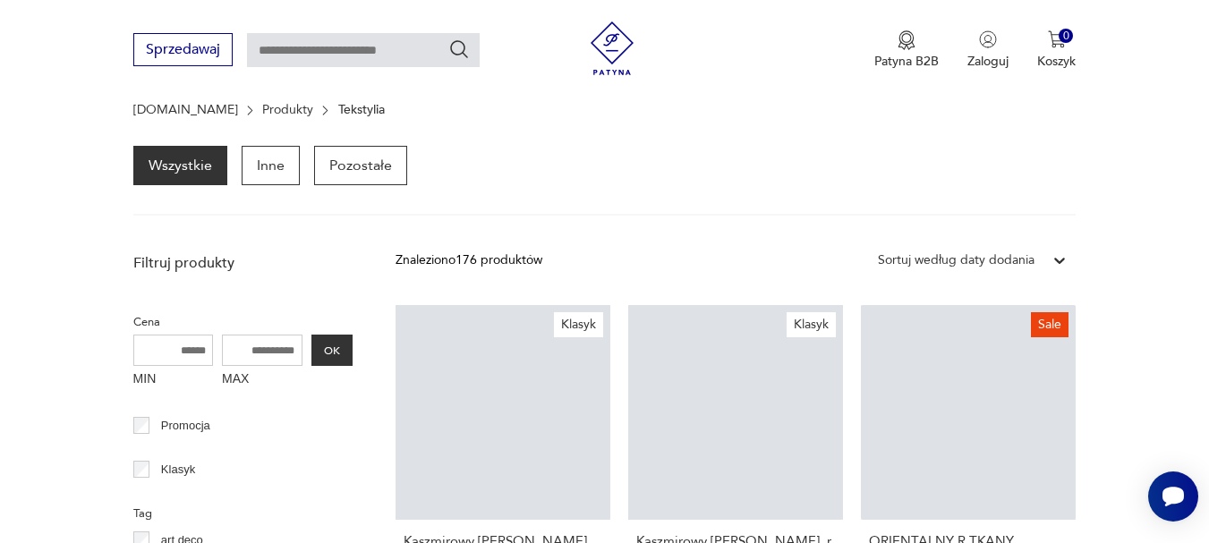
scroll to position [298, 0]
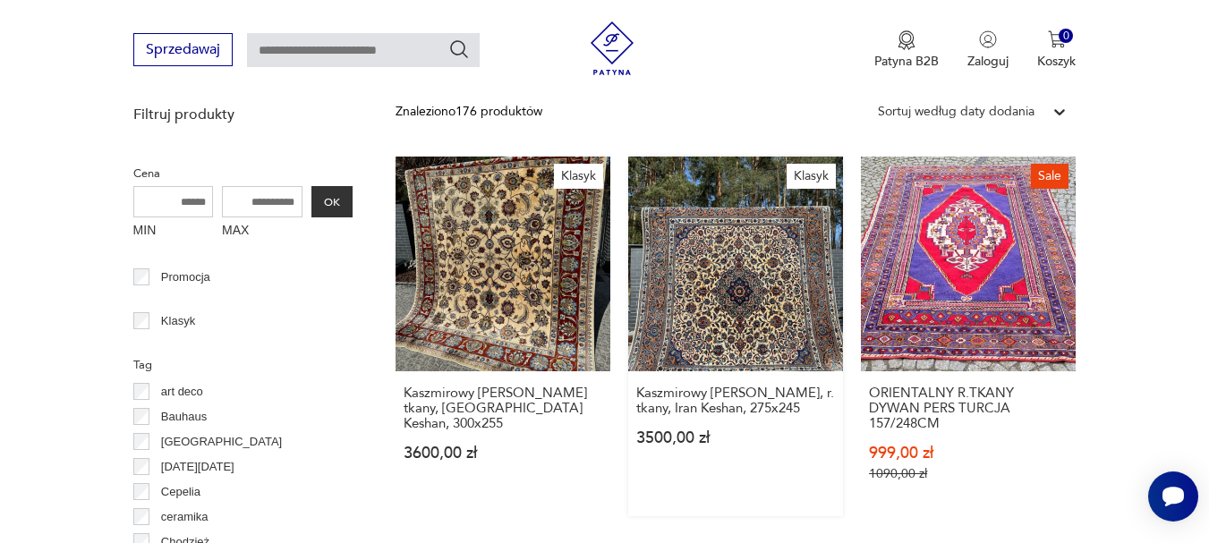
click at [755, 329] on link "Klasyk Kaszmirowy [PERSON_NAME], [PERSON_NAME] tkany, [GEOGRAPHIC_DATA] Keshan,…" at bounding box center [735, 337] width 215 height 360
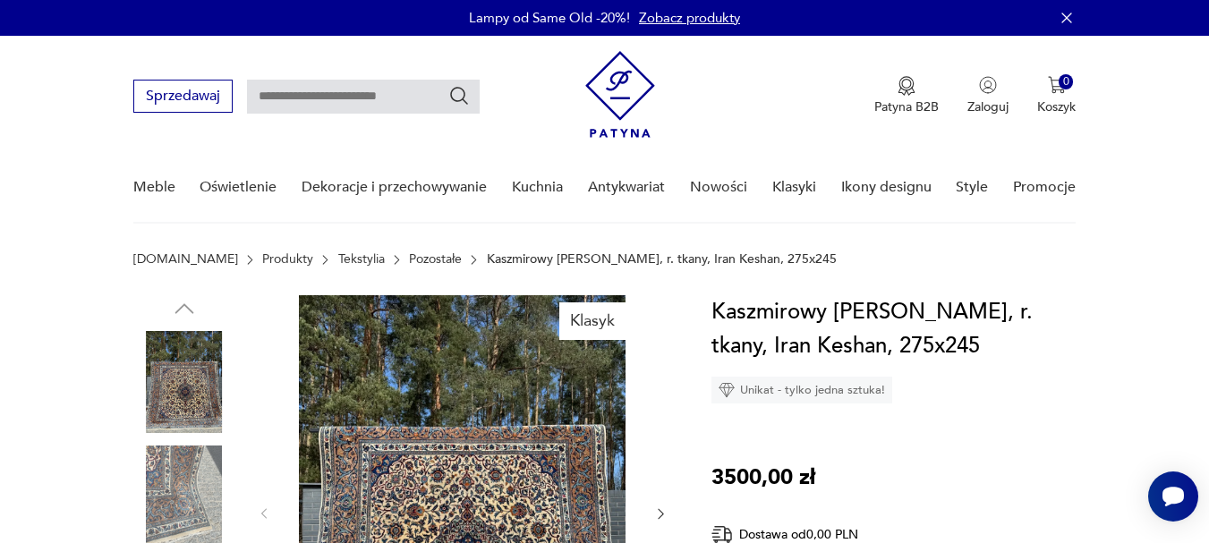
scroll to position [299, 0]
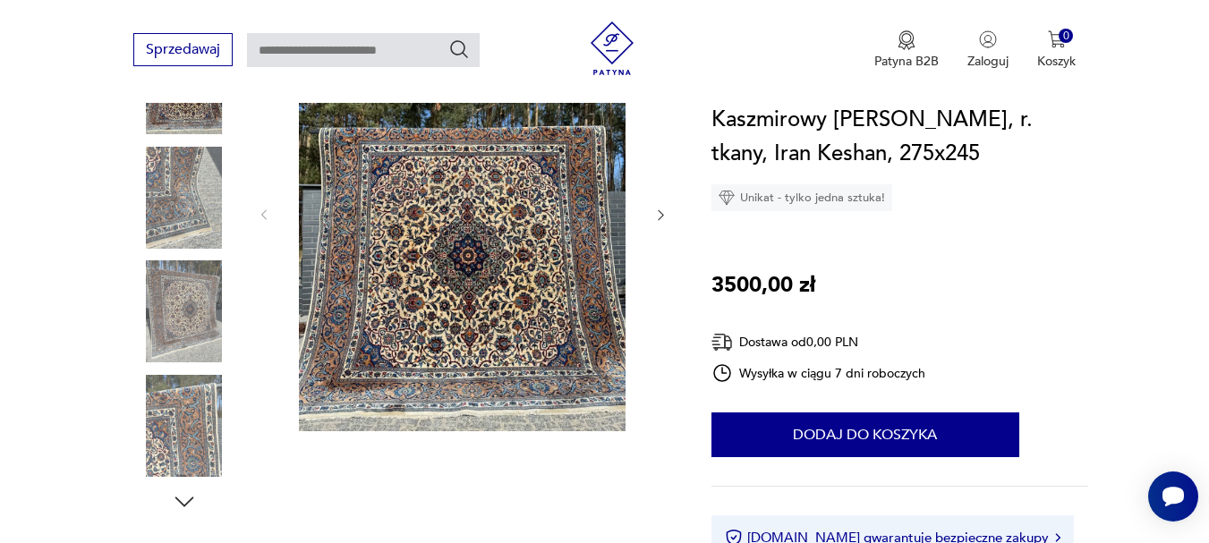
click at [593, 278] on img at bounding box center [462, 213] width 346 height 435
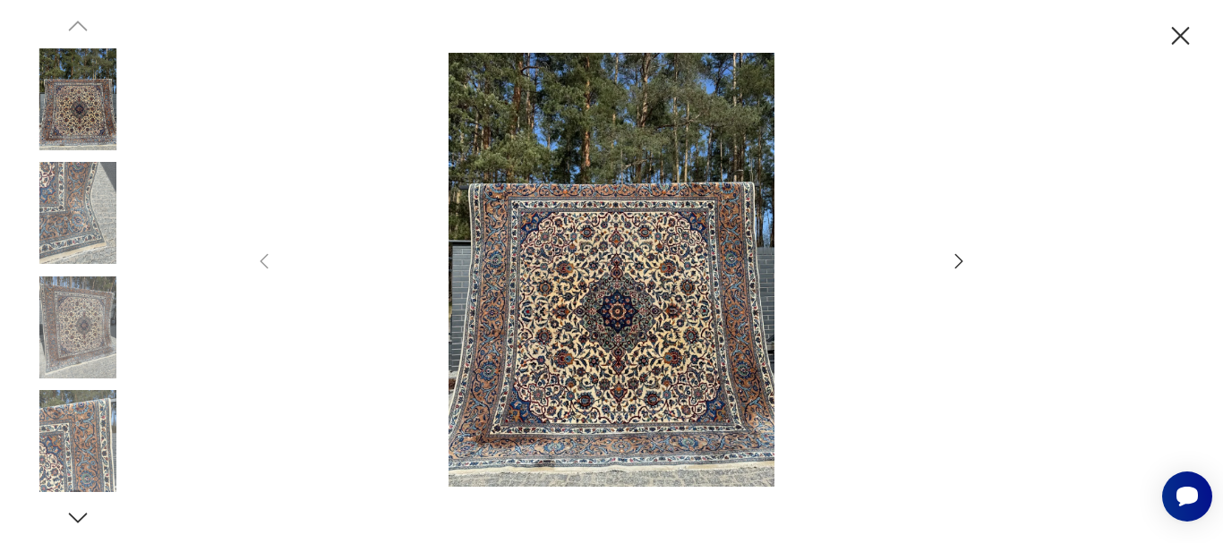
click at [571, 280] on img at bounding box center [611, 270] width 637 height 435
click at [600, 278] on img at bounding box center [611, 270] width 637 height 435
click at [962, 259] on icon "button" at bounding box center [958, 261] width 21 height 21
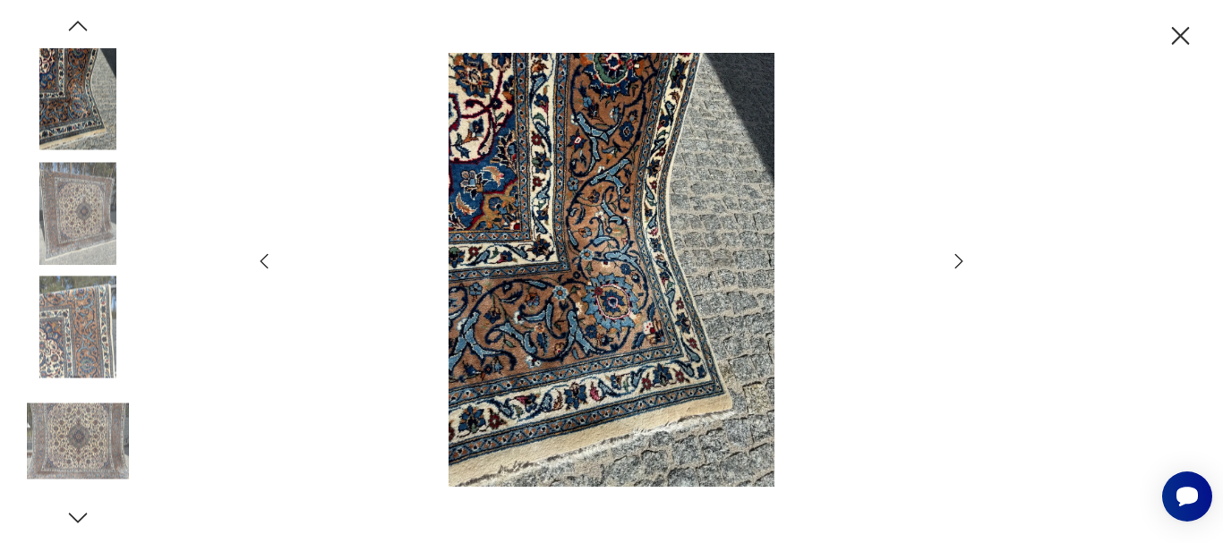
click at [962, 259] on icon "button" at bounding box center [958, 261] width 21 height 21
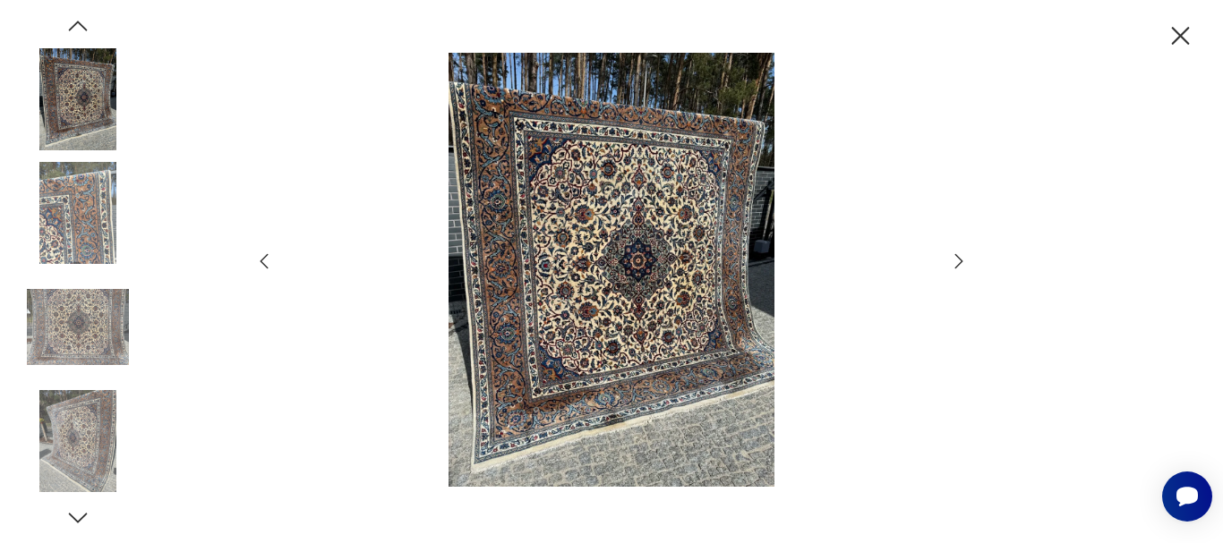
click at [962, 259] on icon "button" at bounding box center [958, 261] width 21 height 21
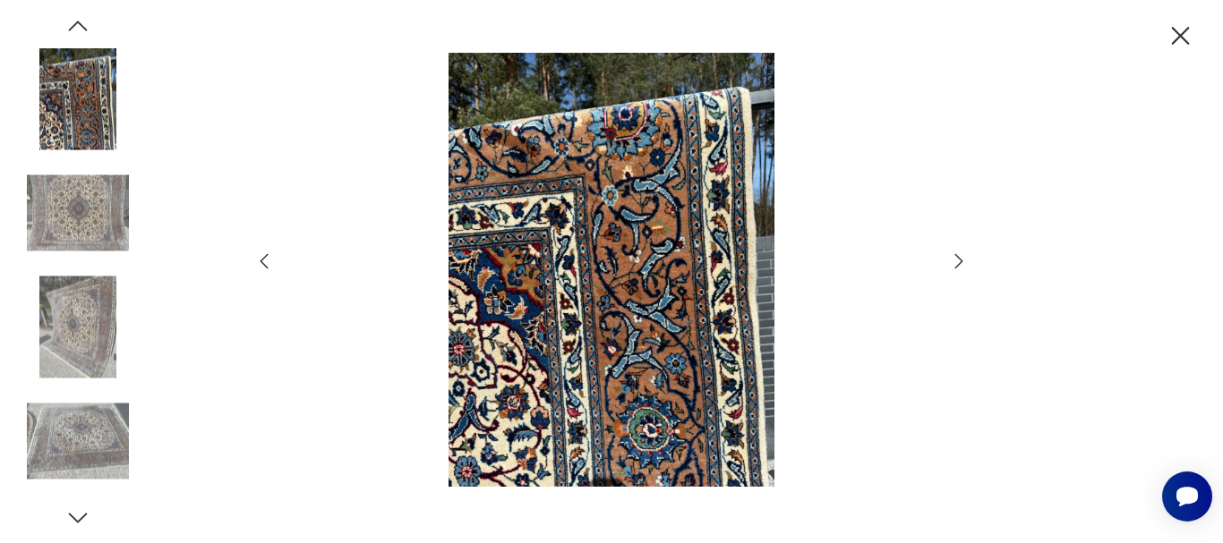
click at [962, 259] on icon "button" at bounding box center [958, 261] width 21 height 21
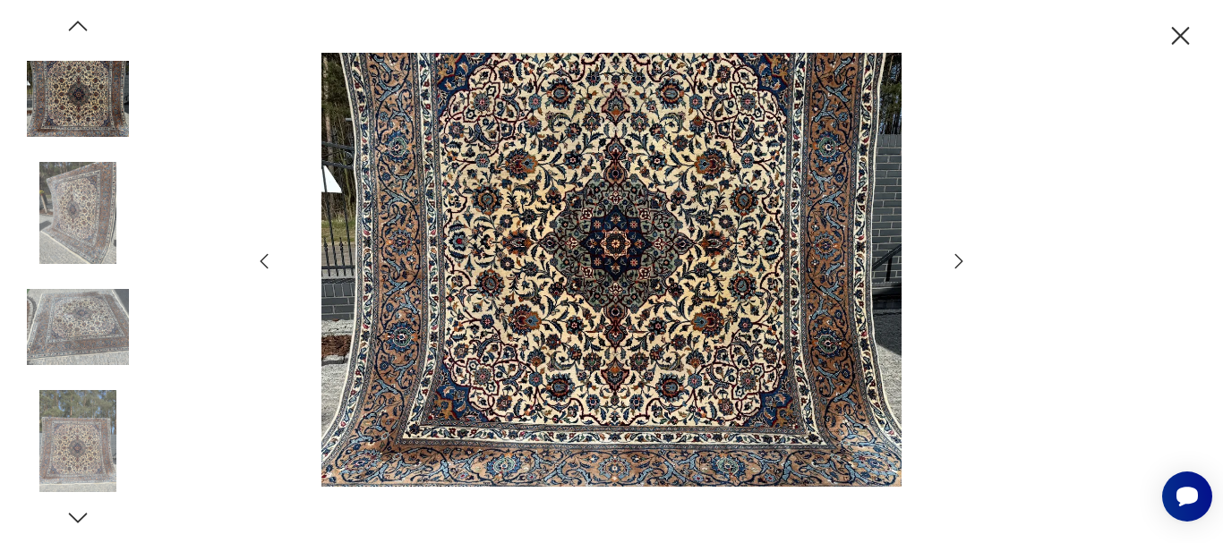
click at [1181, 33] on icon "button" at bounding box center [1180, 36] width 31 height 31
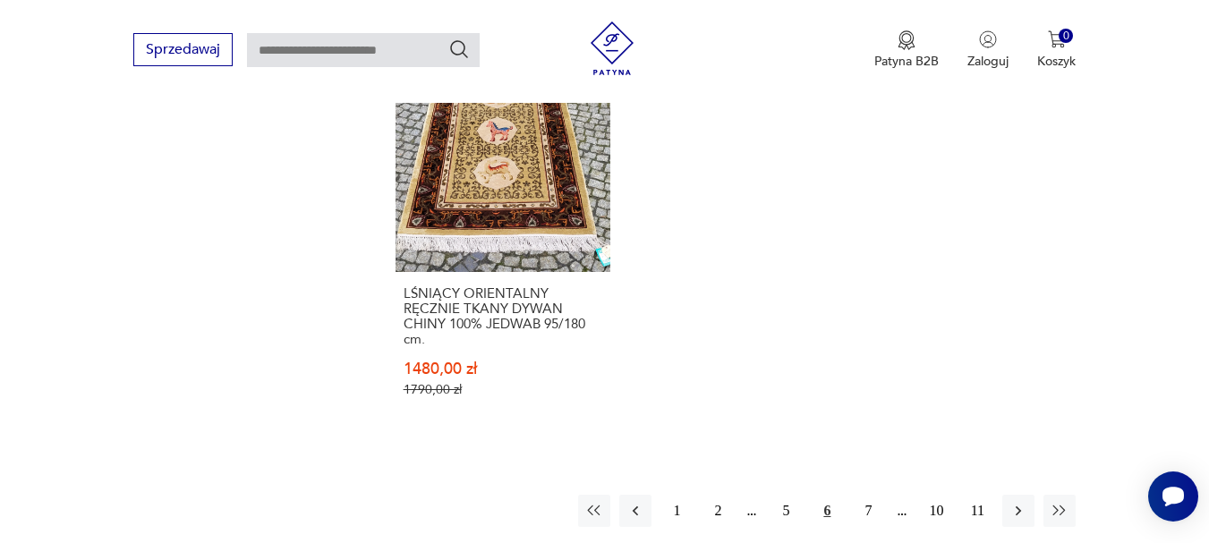
scroll to position [2536, 0]
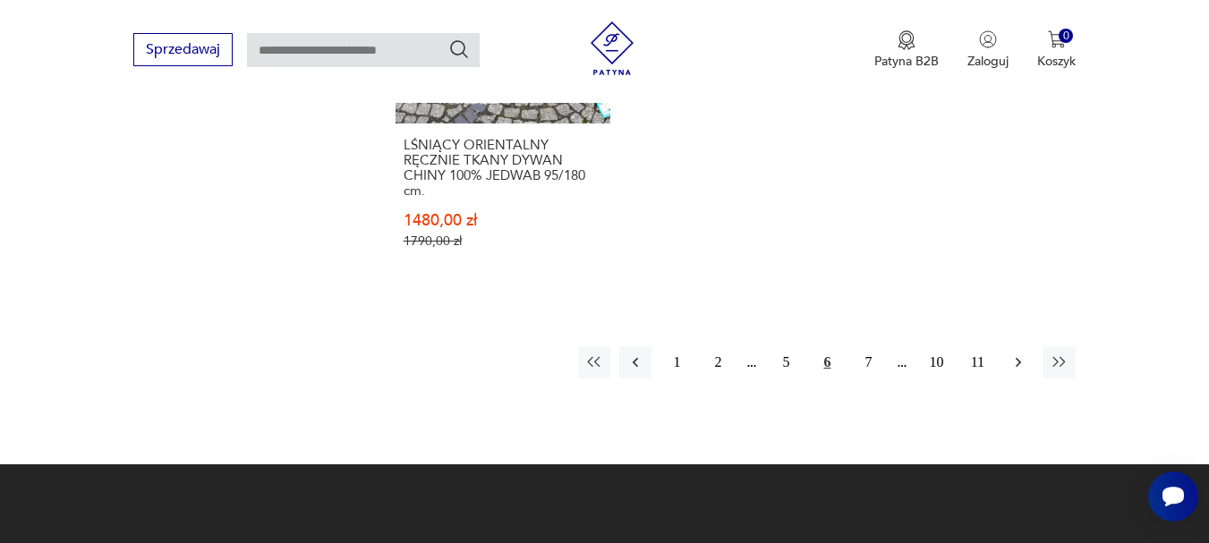
click at [1021, 357] on icon "button" at bounding box center [1018, 362] width 5 height 10
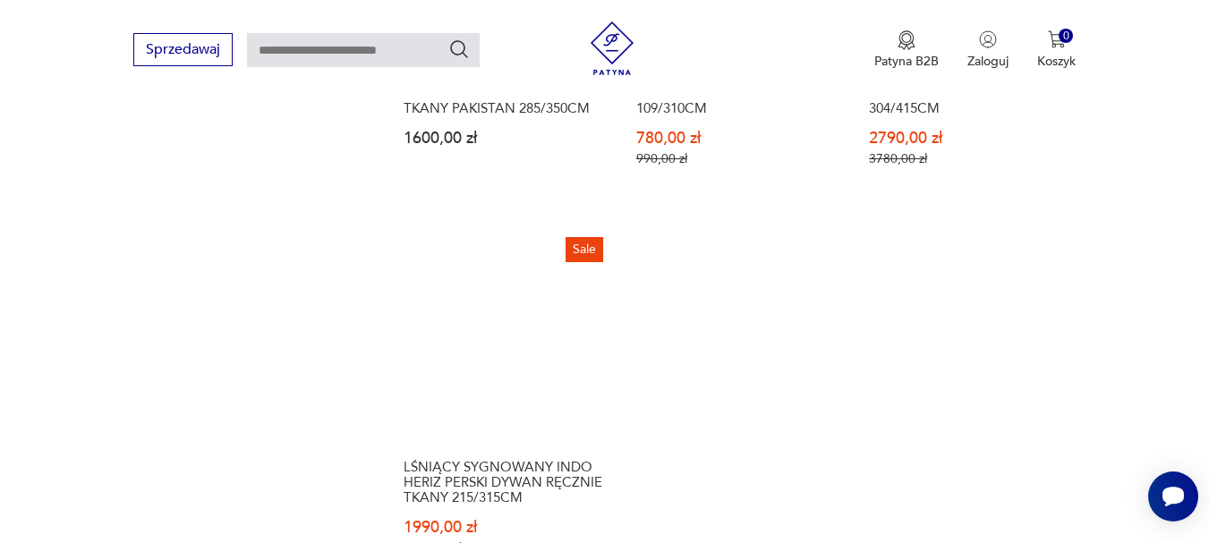
scroll to position [2363, 0]
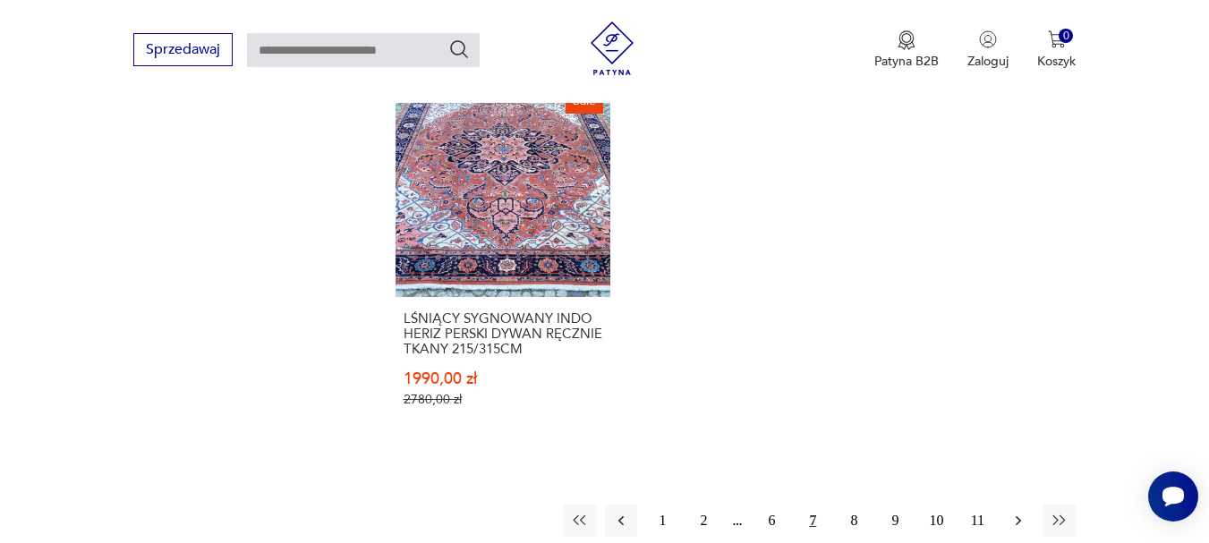
click at [1019, 515] on icon "button" at bounding box center [1019, 521] width 18 height 18
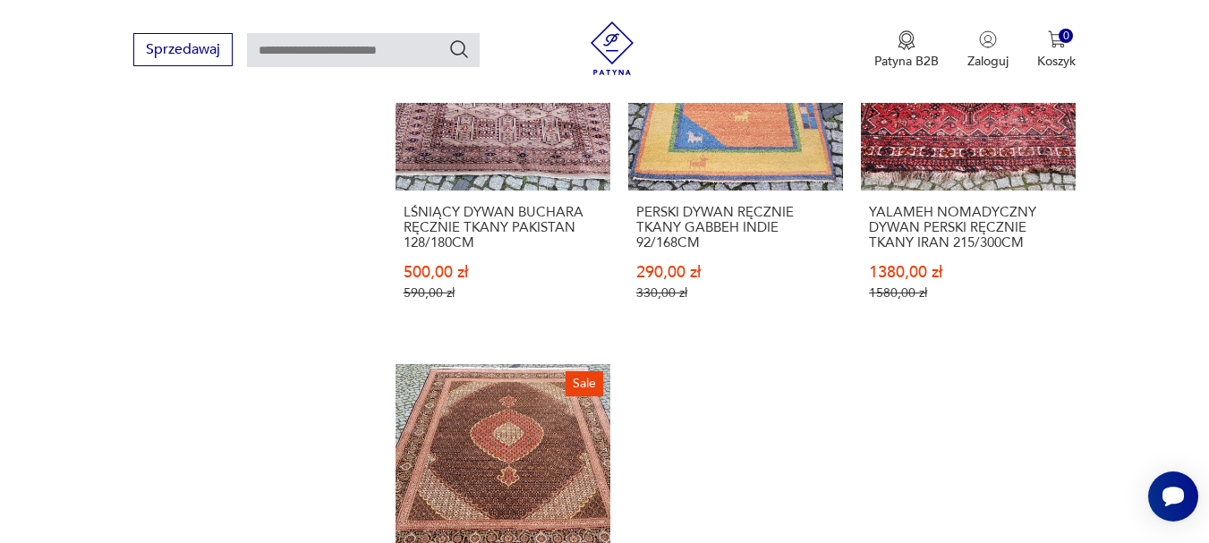
scroll to position [2363, 0]
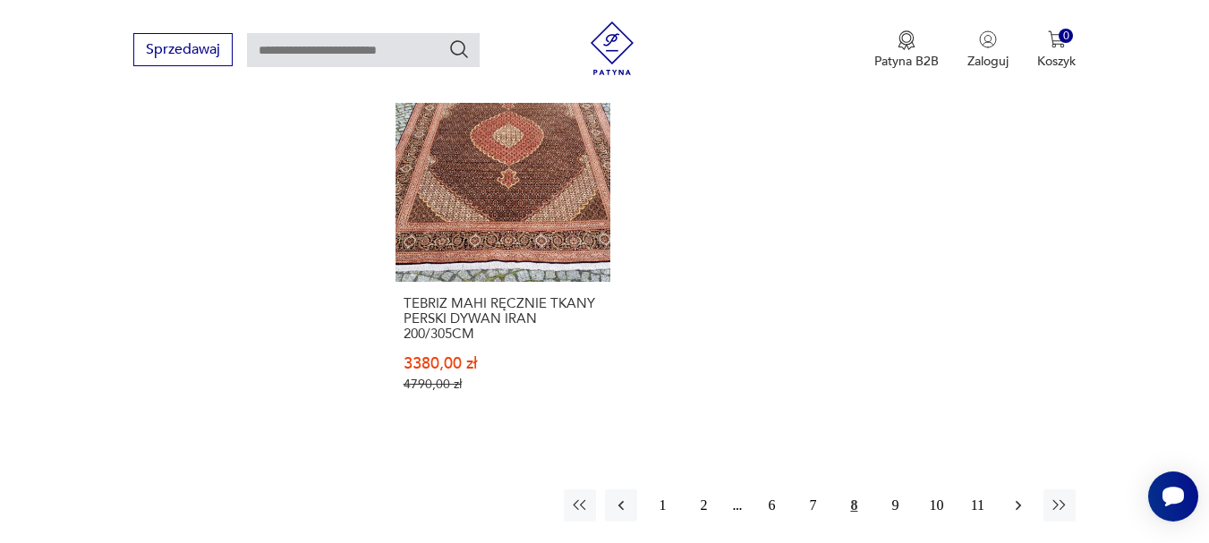
click at [1021, 497] on icon "button" at bounding box center [1019, 506] width 18 height 18
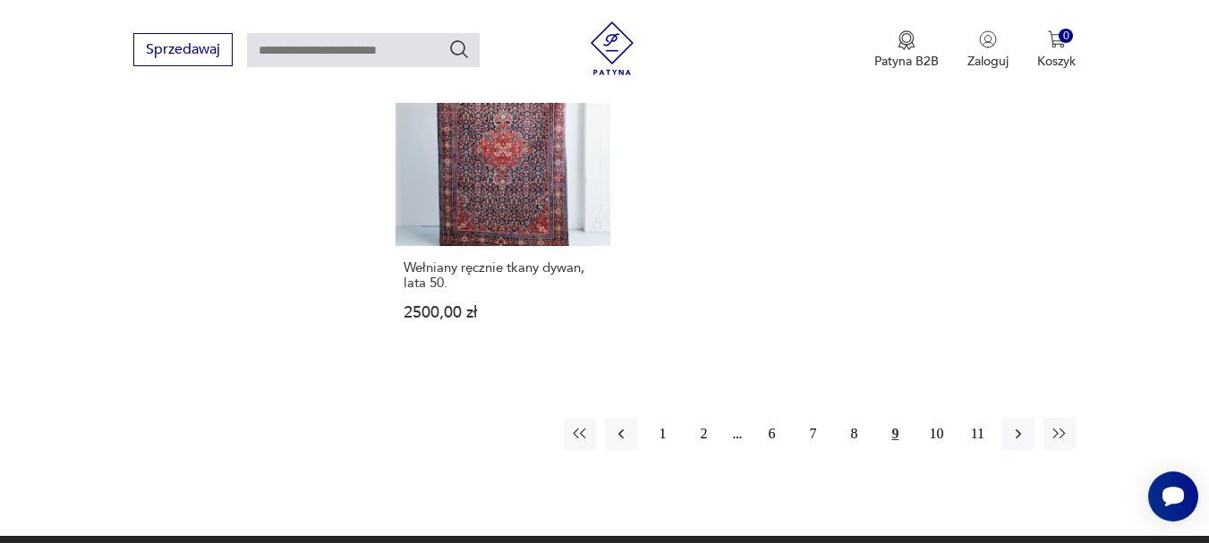
scroll to position [2512, 0]
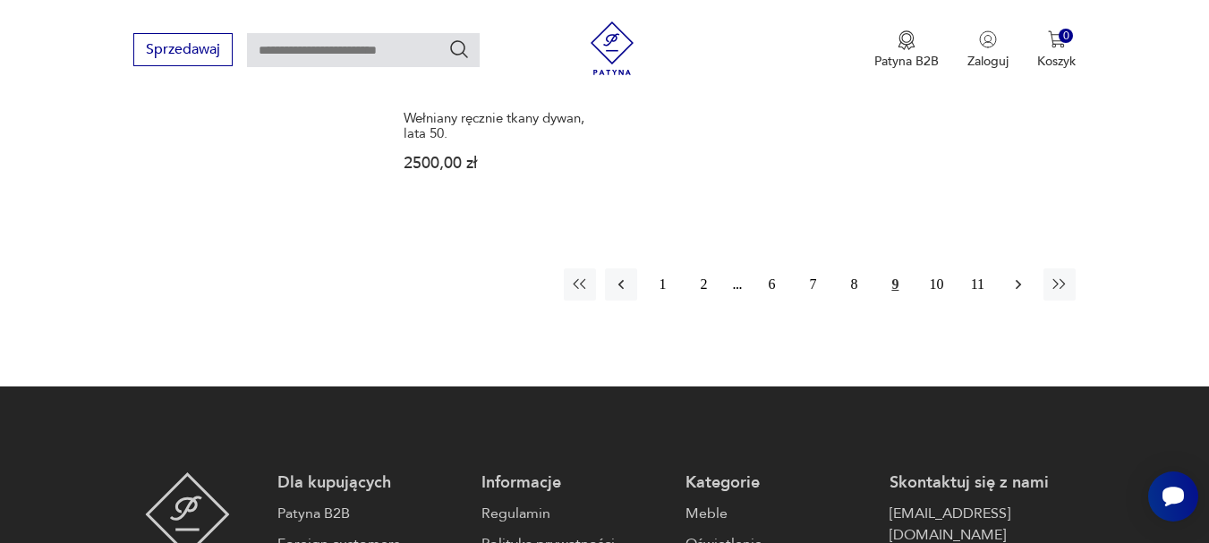
click at [1014, 281] on icon "button" at bounding box center [1019, 285] width 18 height 18
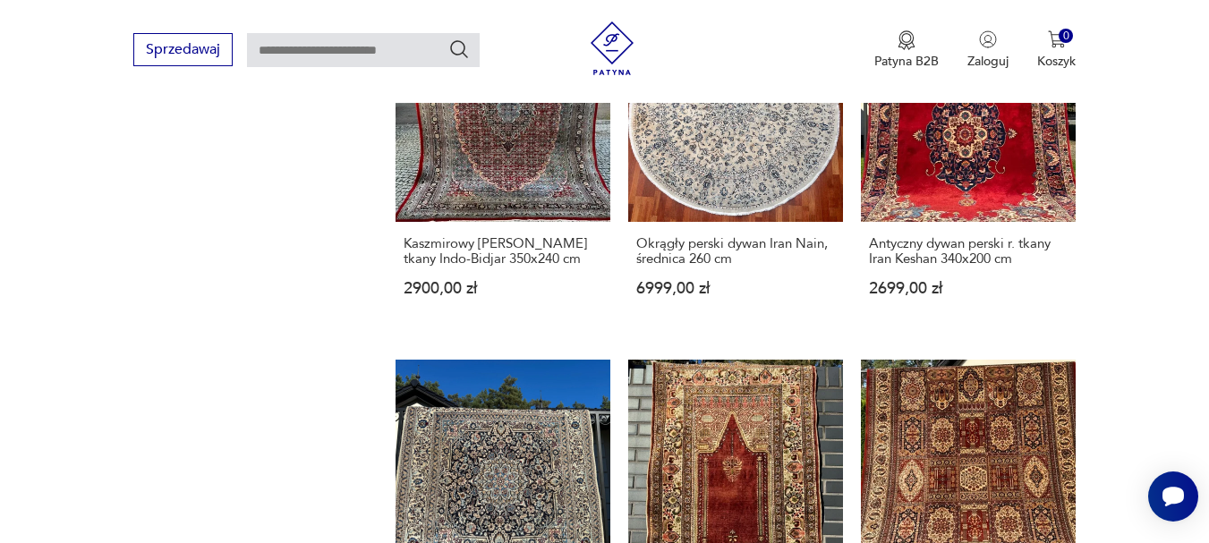
scroll to position [1318, 0]
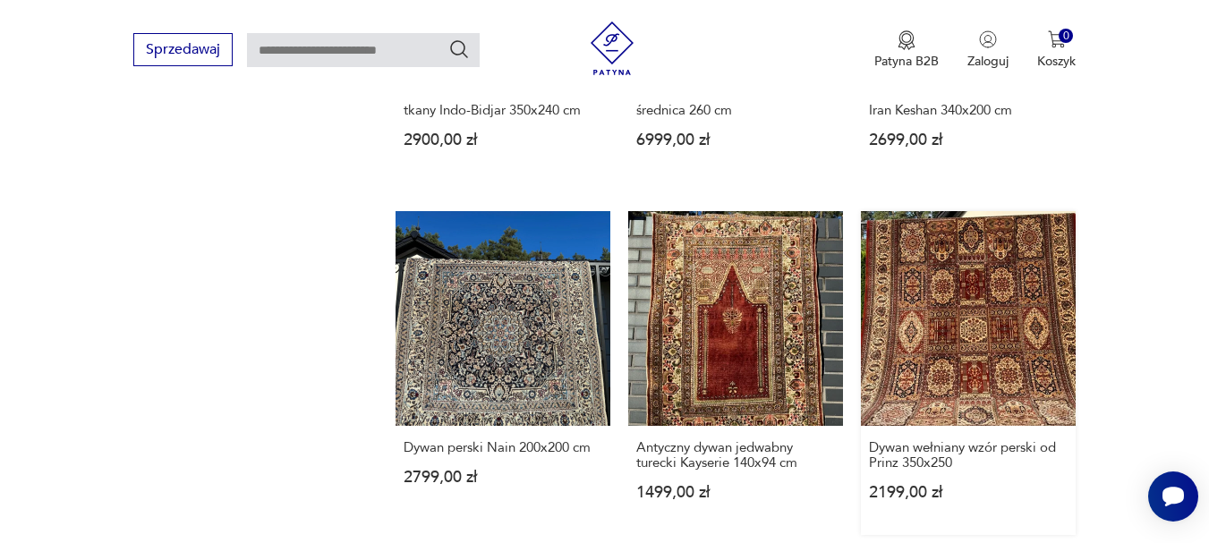
click at [1015, 388] on link "Dywan wełniany wzór perski od Prinz 350x250 2199,00 zł" at bounding box center [968, 373] width 215 height 324
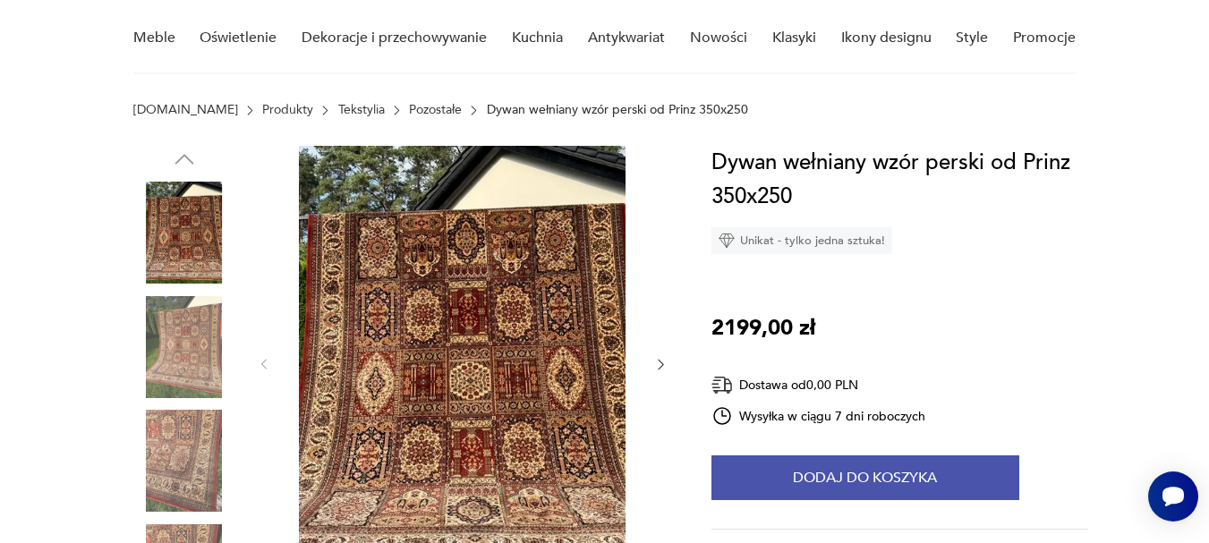
scroll to position [299, 0]
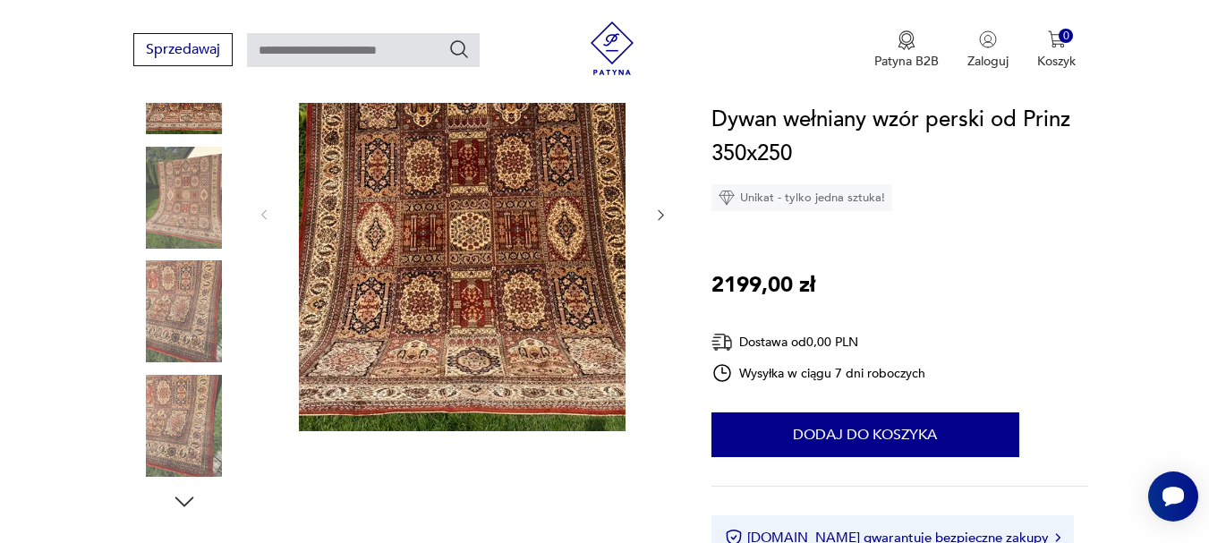
click at [506, 295] on img at bounding box center [462, 213] width 346 height 435
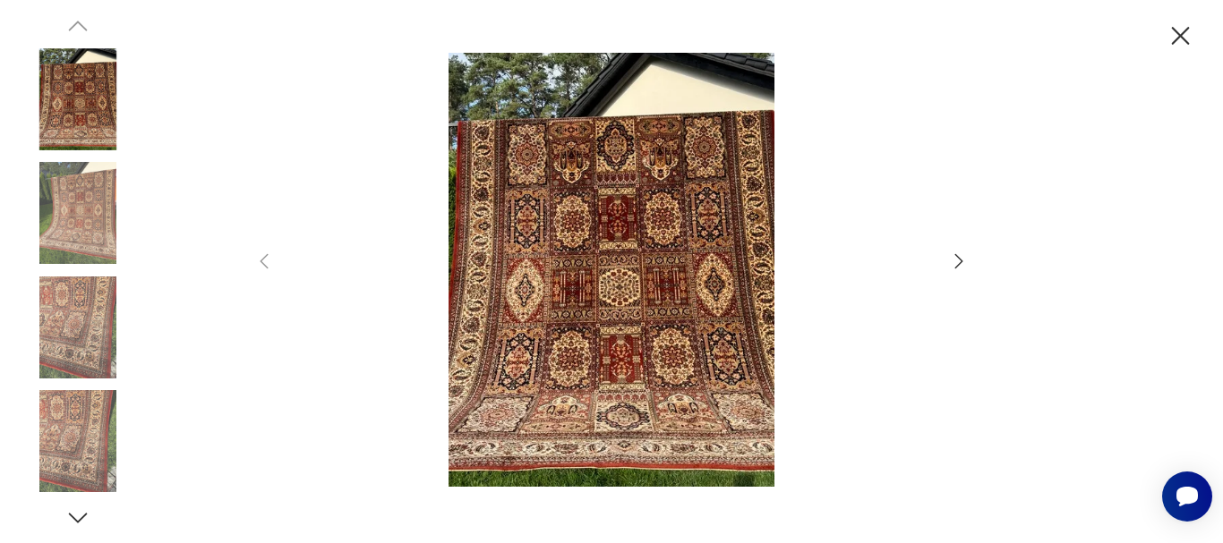
click at [959, 261] on icon "button" at bounding box center [958, 261] width 21 height 21
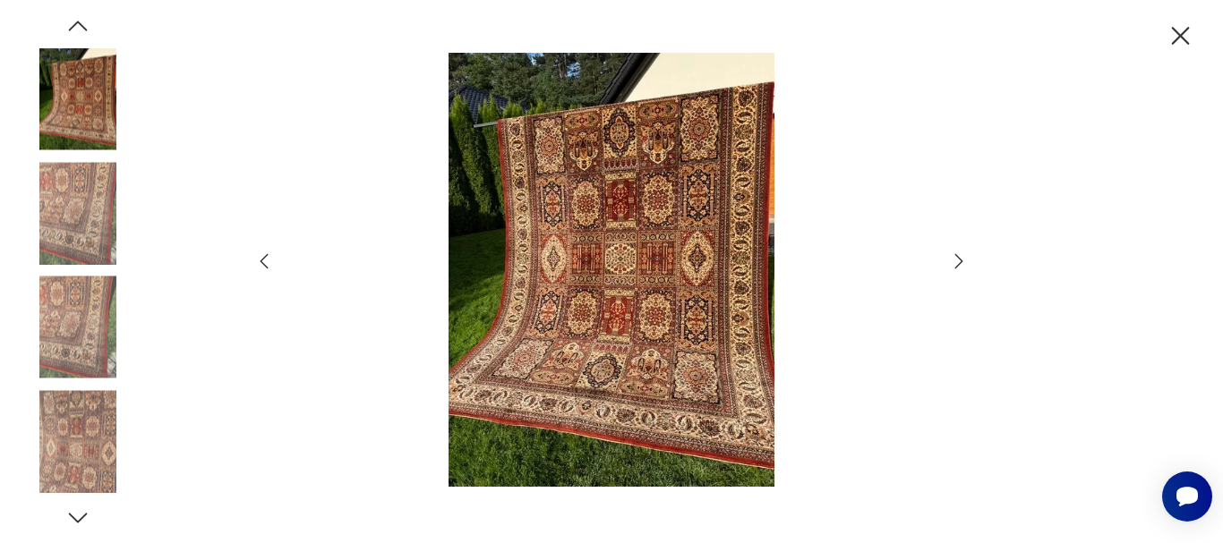
click at [959, 261] on icon "button" at bounding box center [958, 261] width 21 height 21
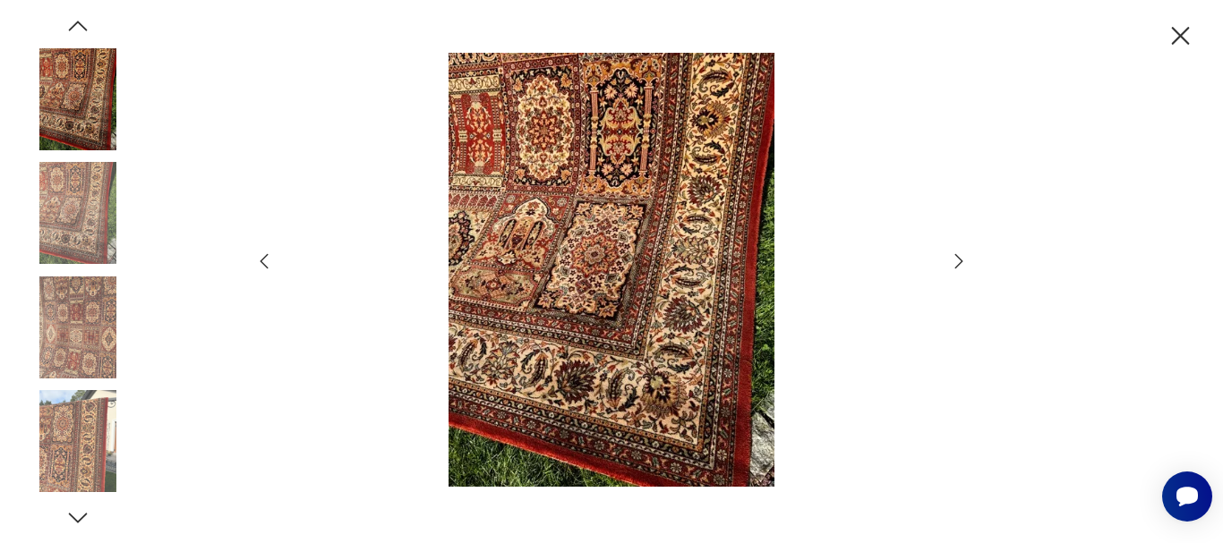
click at [959, 261] on icon "button" at bounding box center [958, 261] width 21 height 21
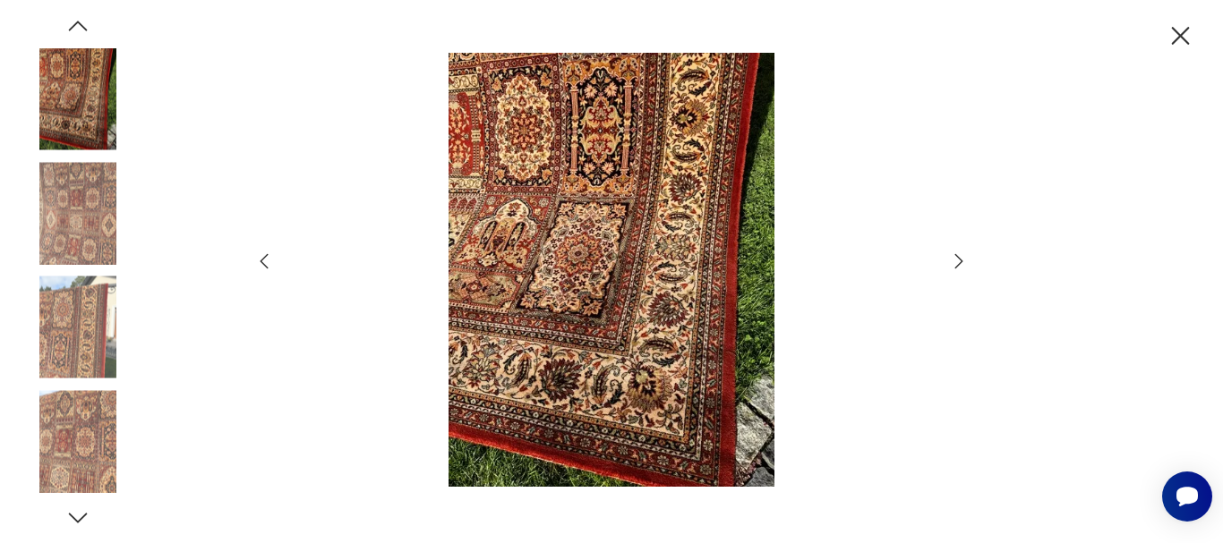
click at [656, 348] on img at bounding box center [611, 270] width 637 height 435
click at [958, 259] on icon "button" at bounding box center [958, 261] width 21 height 21
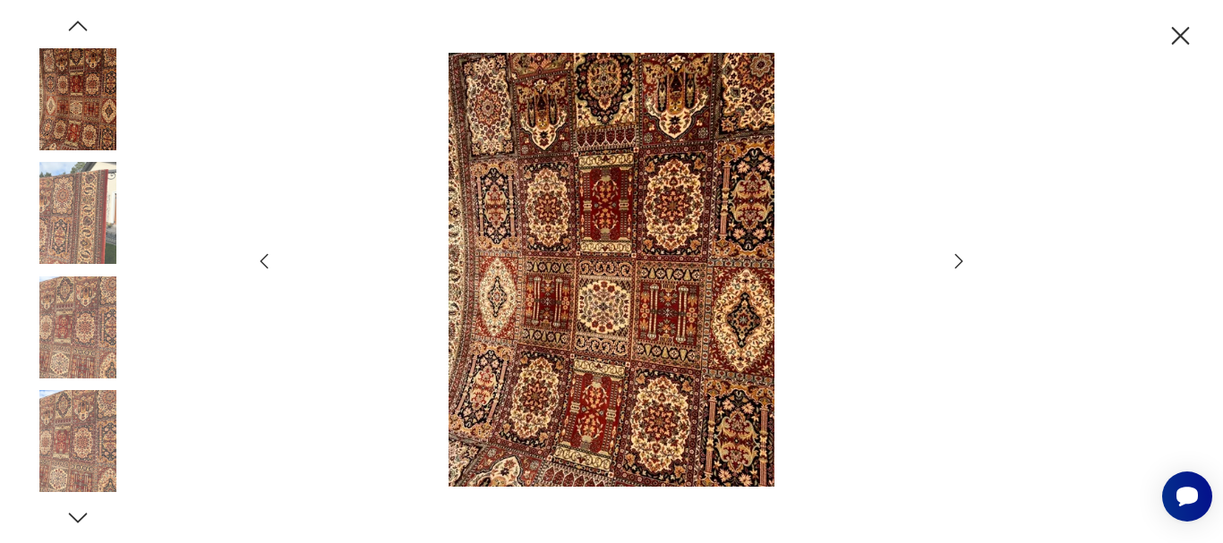
click at [958, 259] on icon "button" at bounding box center [958, 261] width 21 height 21
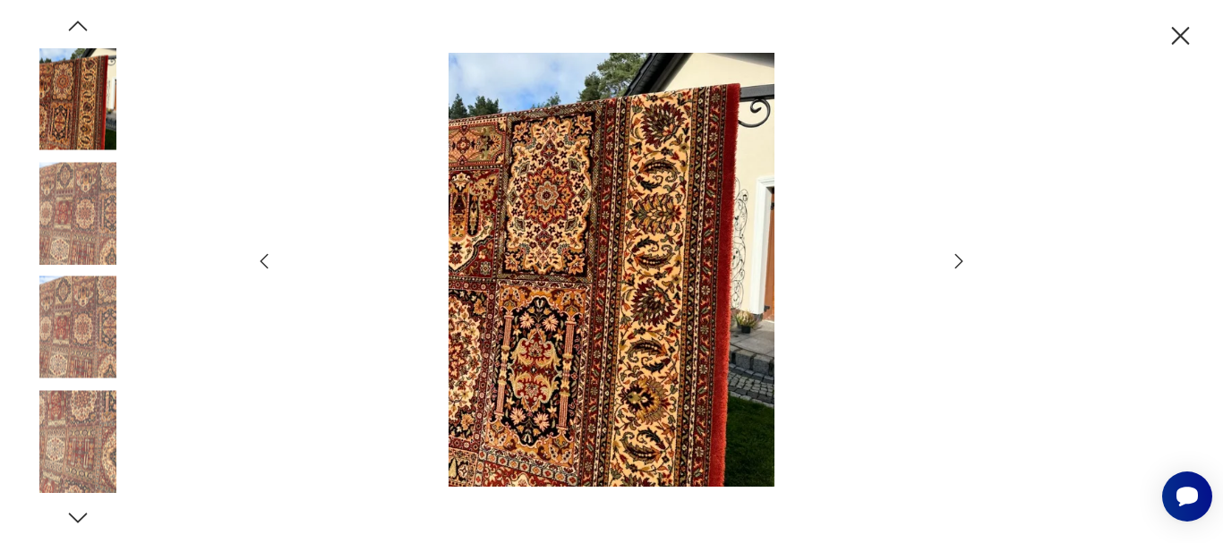
click at [1183, 35] on icon "button" at bounding box center [1181, 36] width 18 height 18
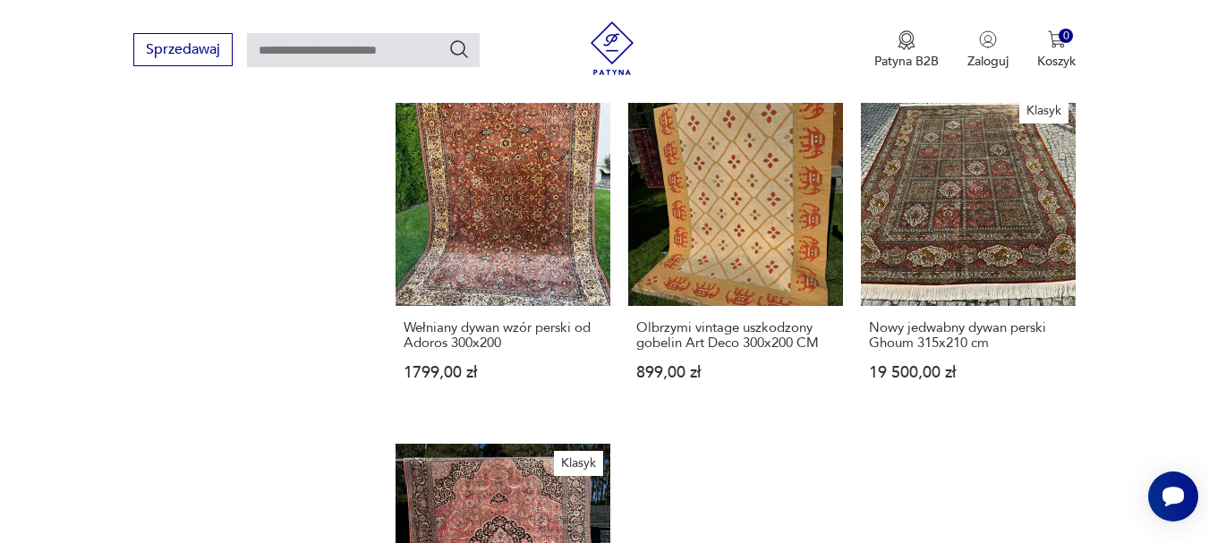
scroll to position [1641, 0]
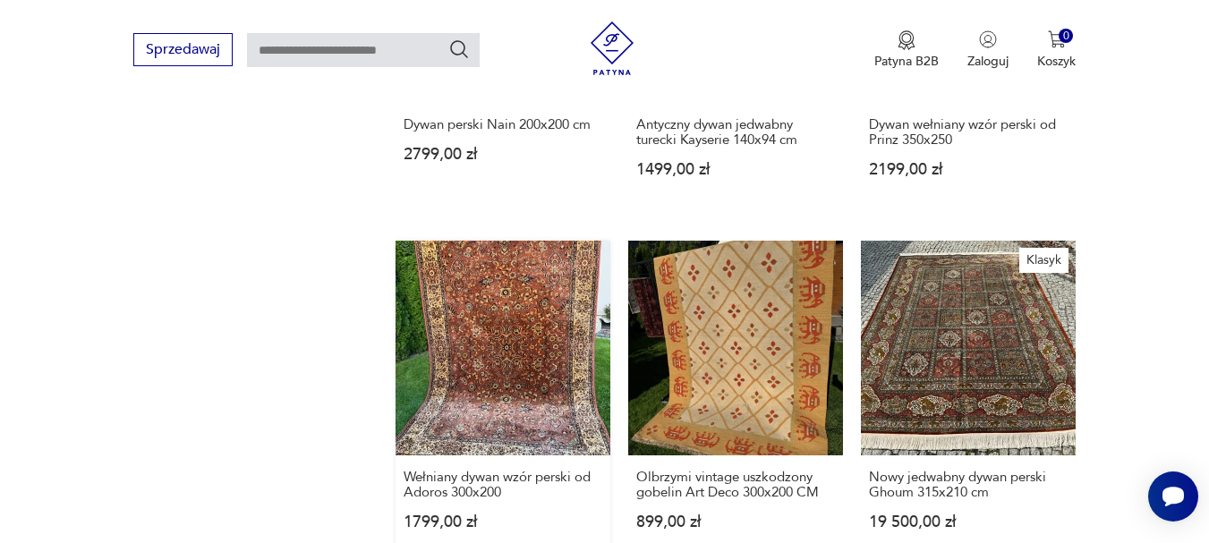
click at [531, 389] on link "Wełniany dywan wzór perski od Adoros 300x200 1799,00 zł" at bounding box center [503, 403] width 215 height 324
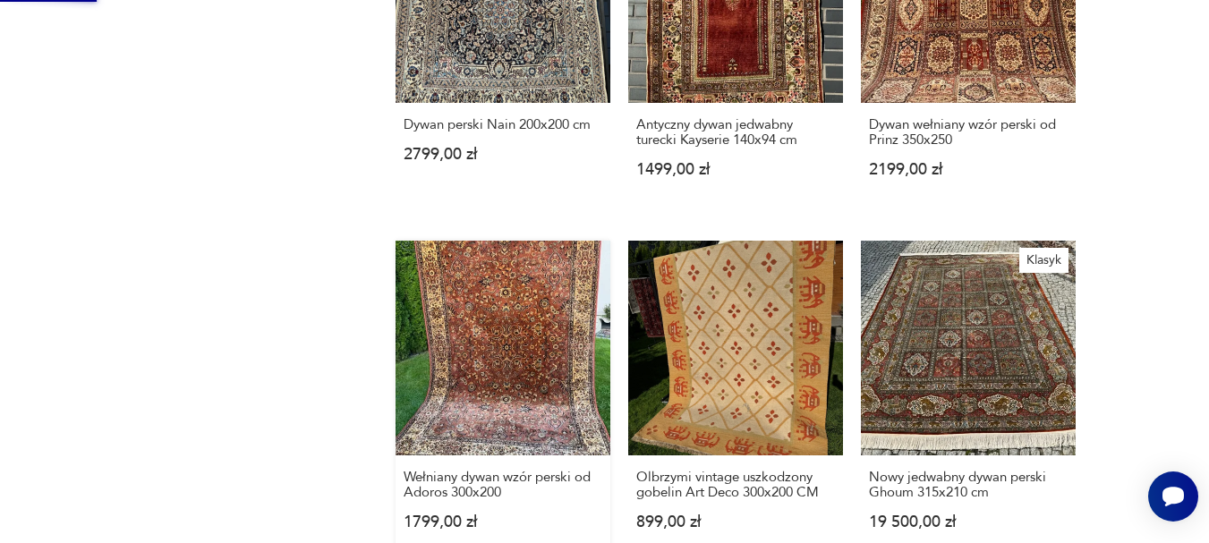
scroll to position [0, 0]
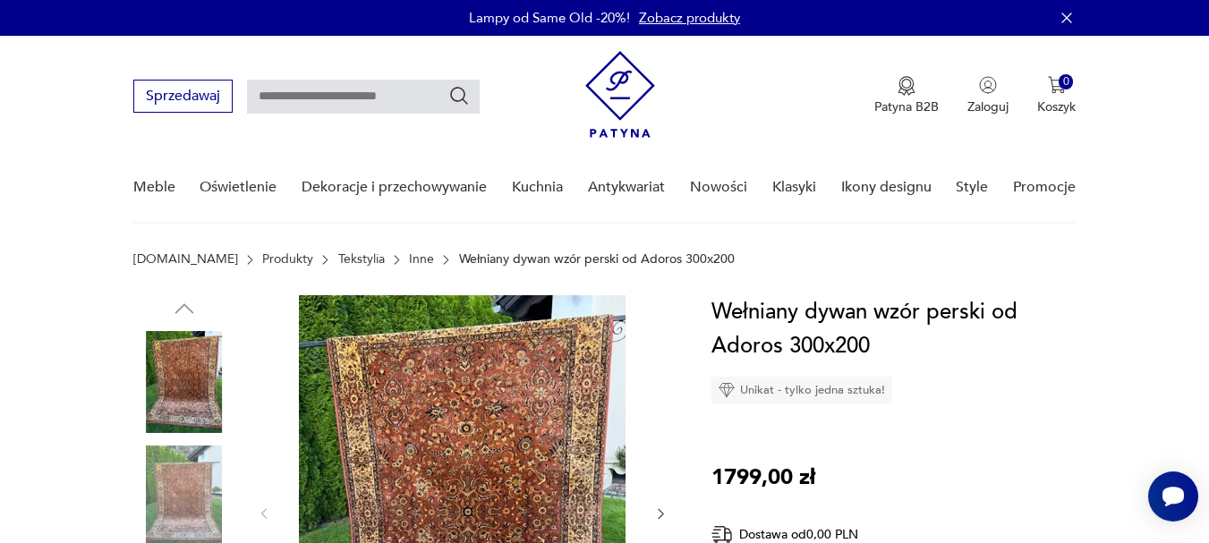
scroll to position [150, 0]
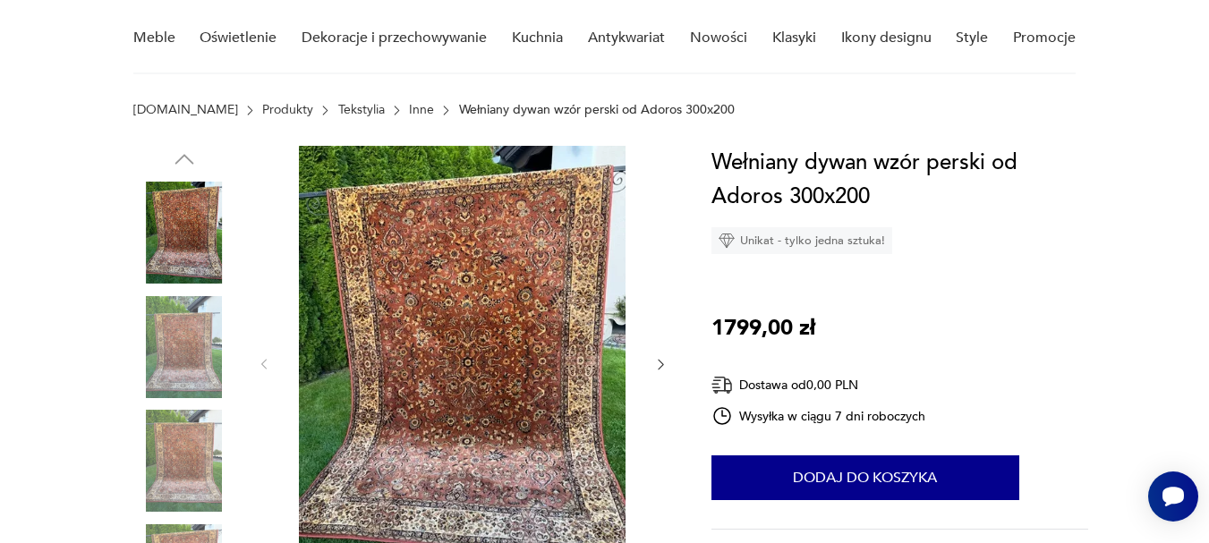
click at [659, 362] on icon "button" at bounding box center [661, 364] width 15 height 15
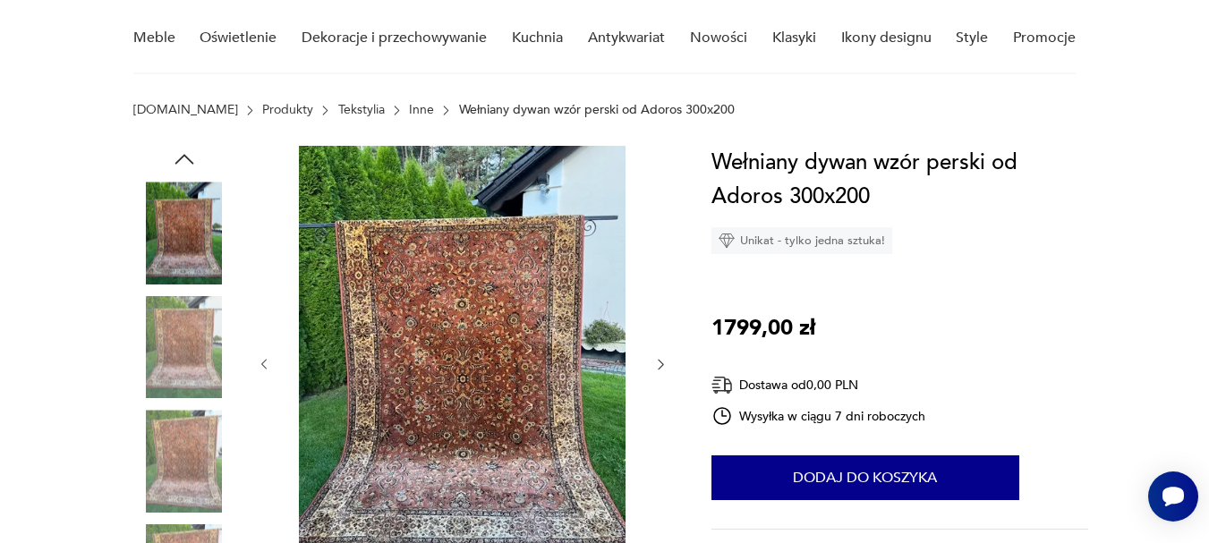
click at [659, 362] on icon "button" at bounding box center [661, 364] width 15 height 15
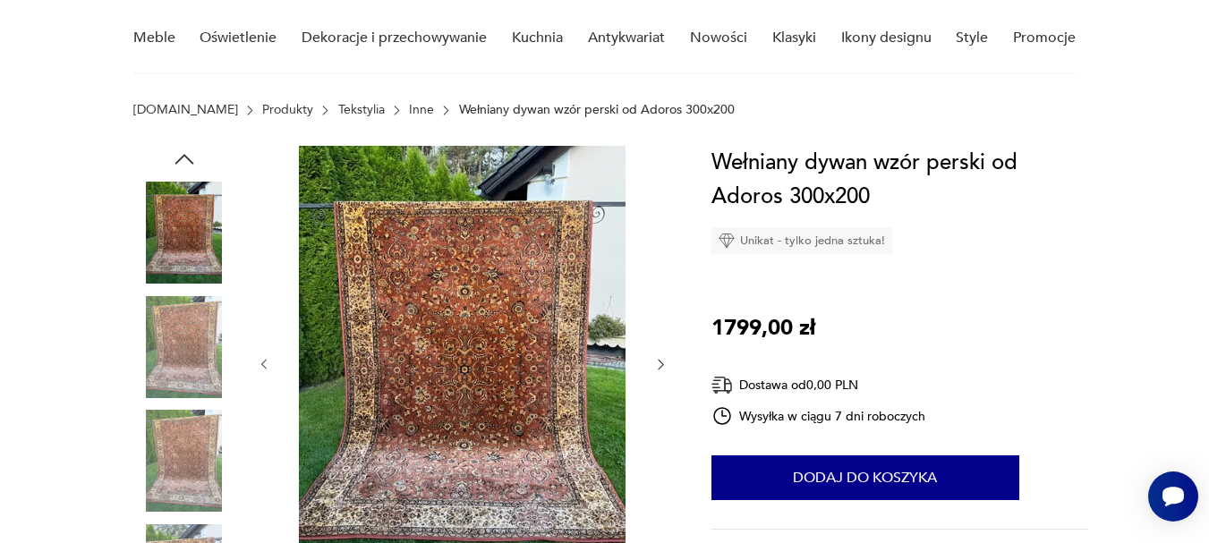
click at [659, 362] on icon "button" at bounding box center [661, 364] width 15 height 15
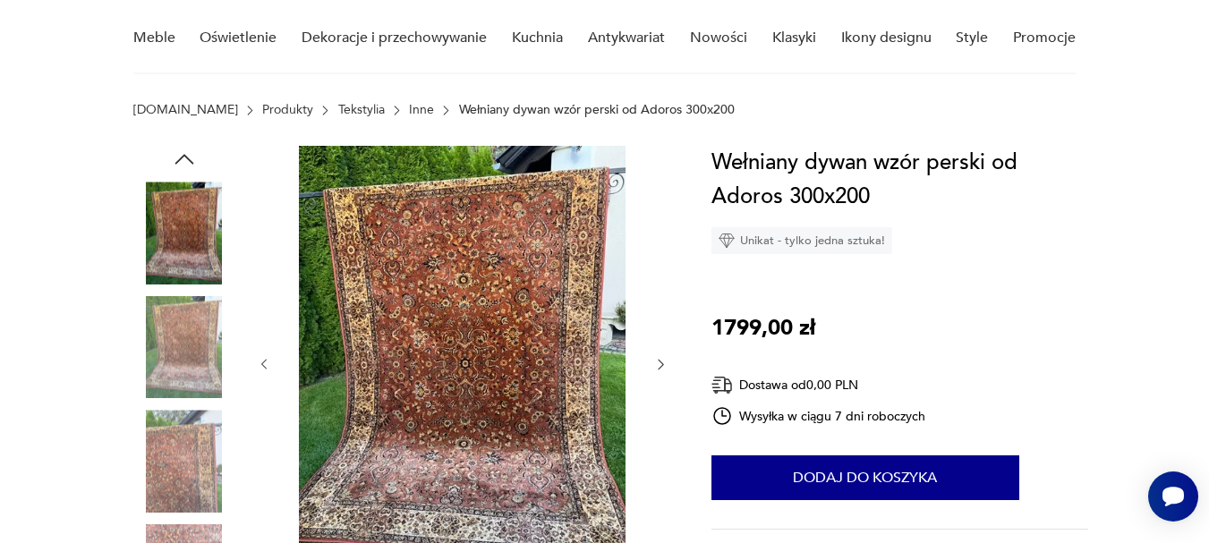
click at [503, 350] on img at bounding box center [462, 363] width 346 height 435
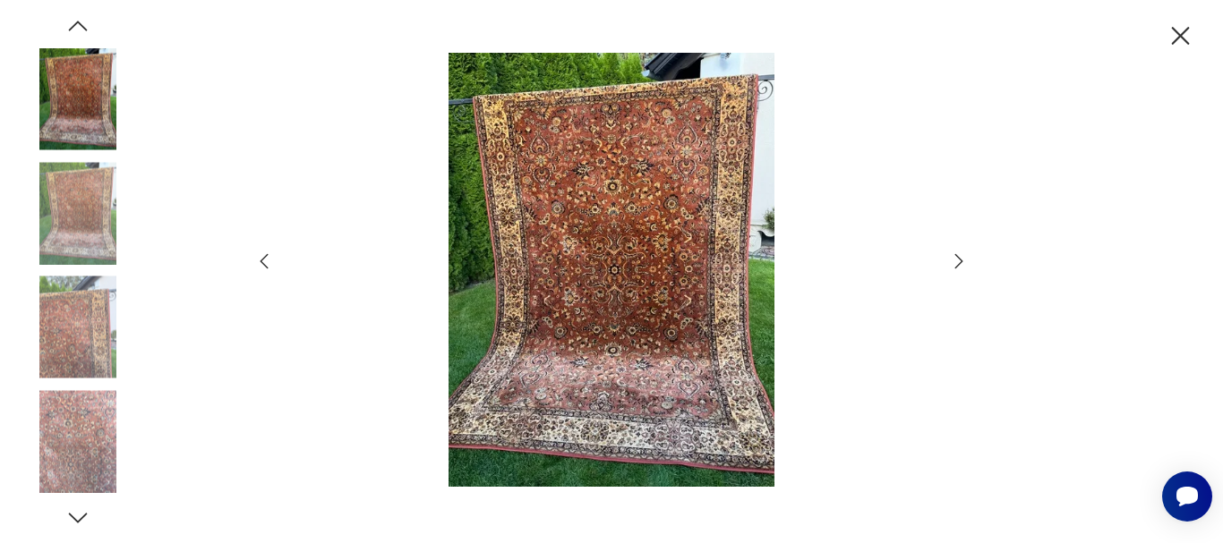
click at [955, 262] on icon "button" at bounding box center [958, 261] width 21 height 21
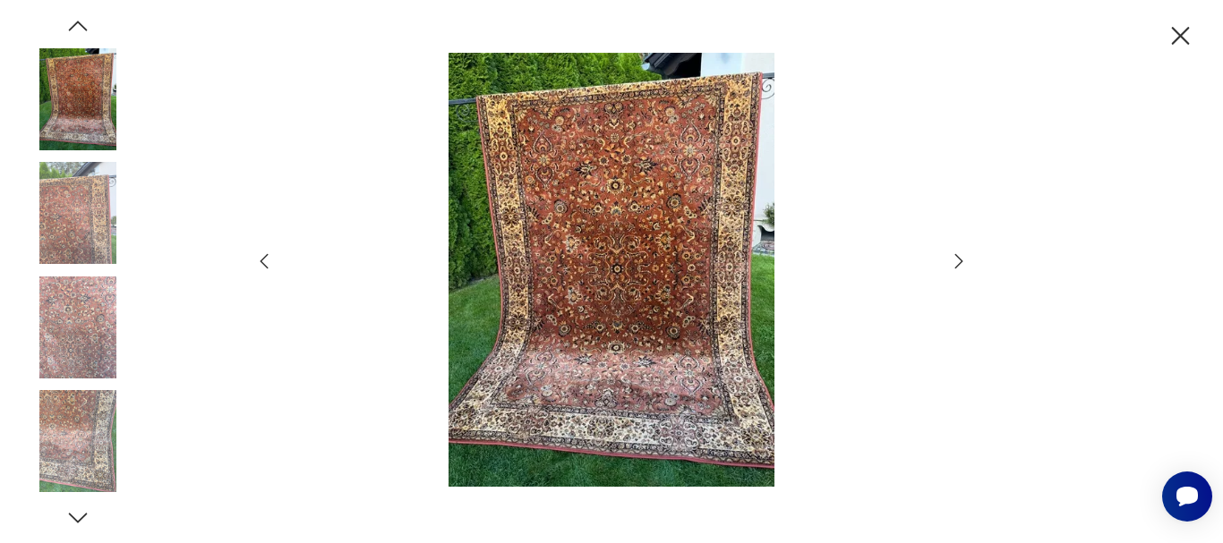
click at [955, 262] on icon "button" at bounding box center [958, 261] width 21 height 21
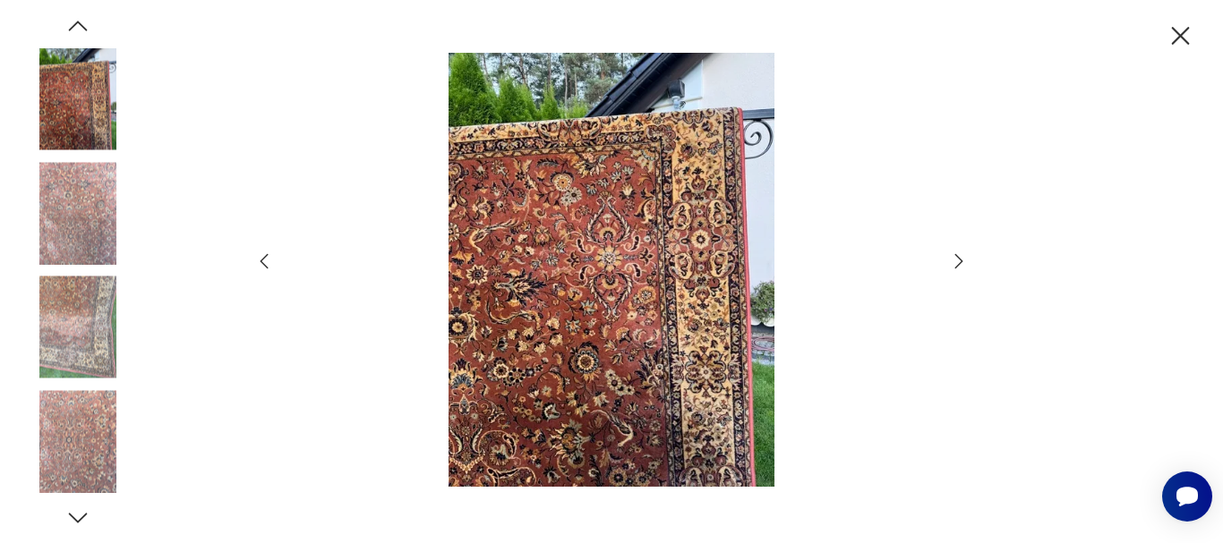
click at [955, 262] on icon "button" at bounding box center [958, 261] width 21 height 21
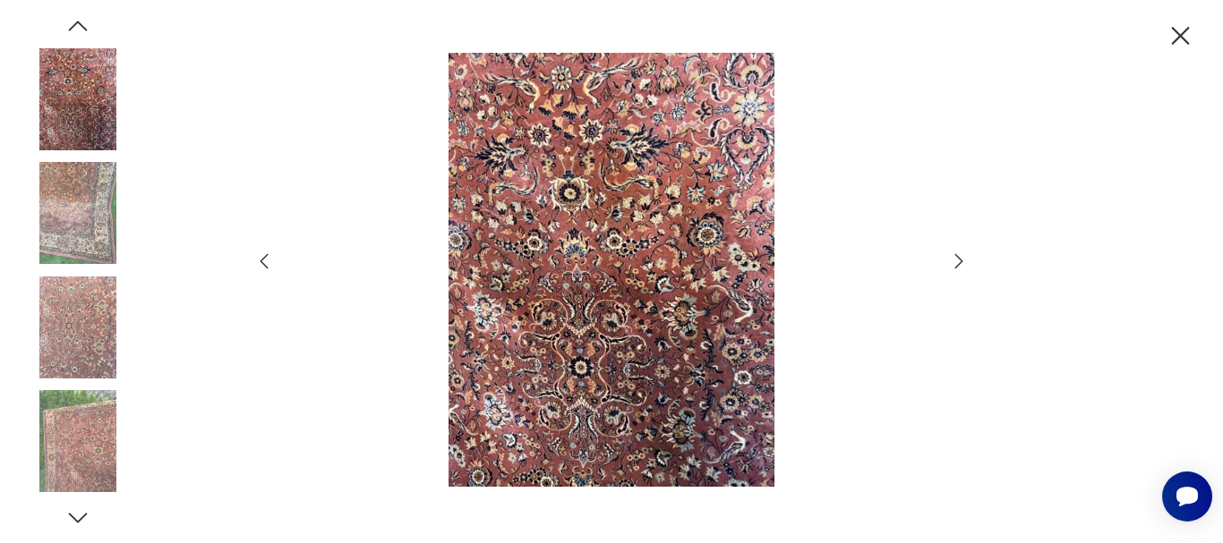
click at [955, 262] on icon "button" at bounding box center [958, 261] width 21 height 21
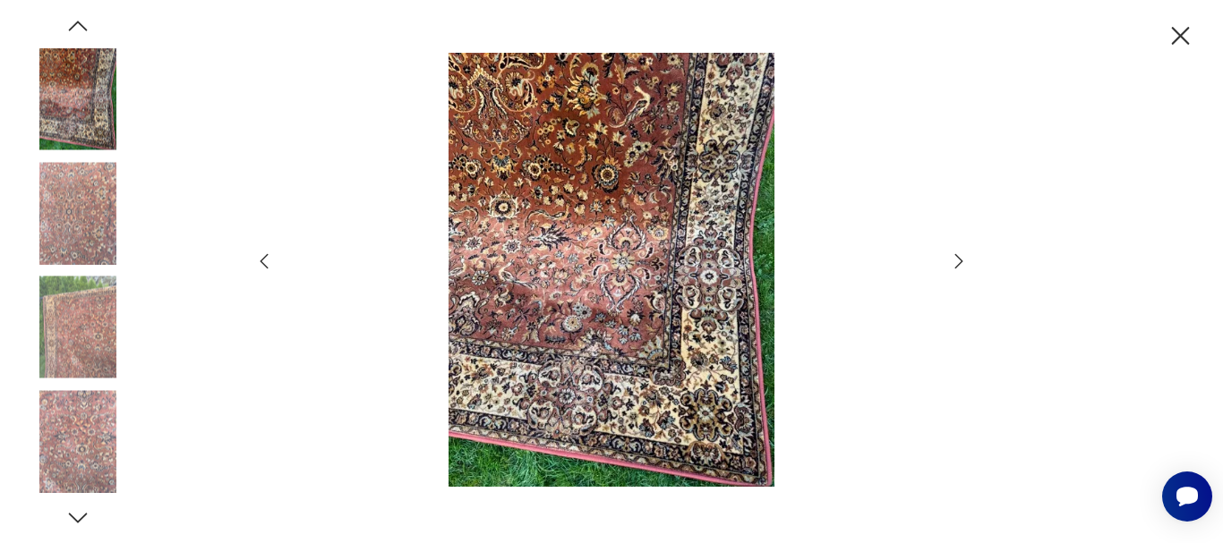
click at [1176, 35] on icon "button" at bounding box center [1180, 36] width 31 height 31
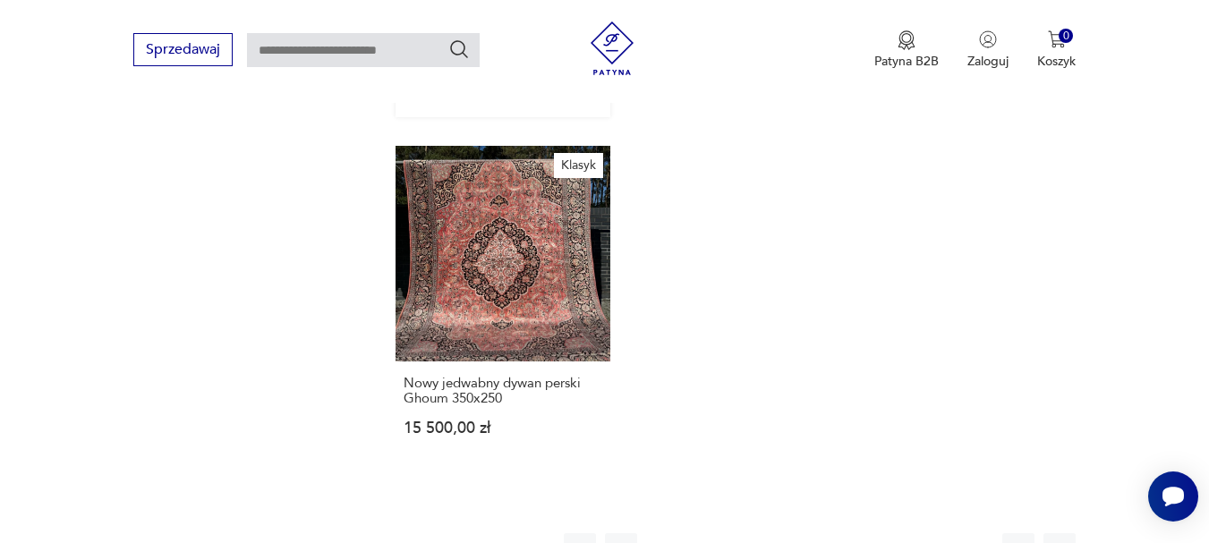
scroll to position [2238, 0]
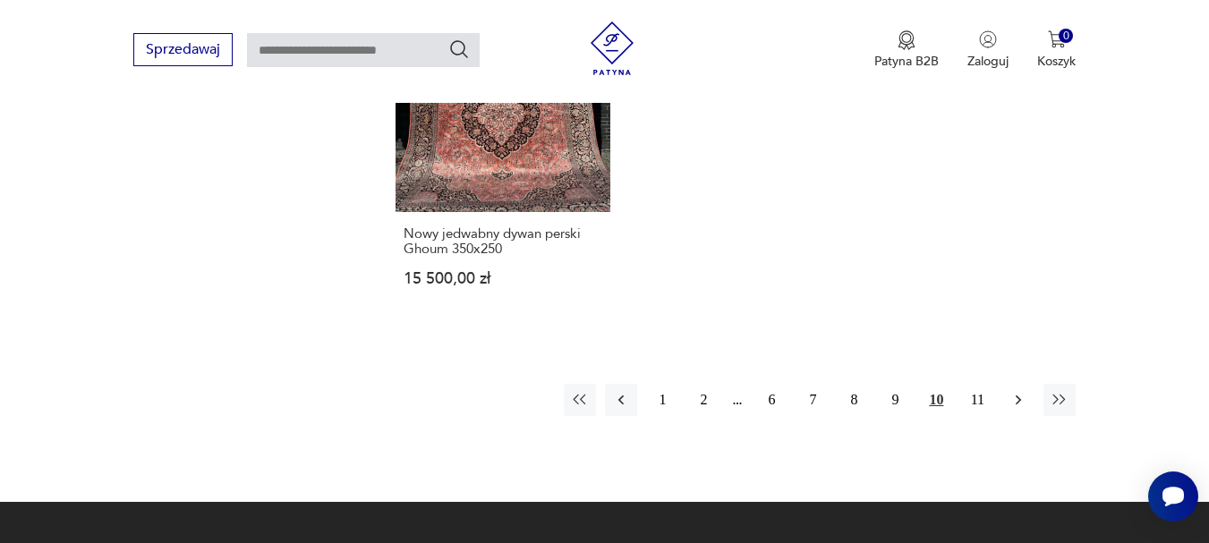
click at [1016, 391] on icon "button" at bounding box center [1019, 400] width 18 height 18
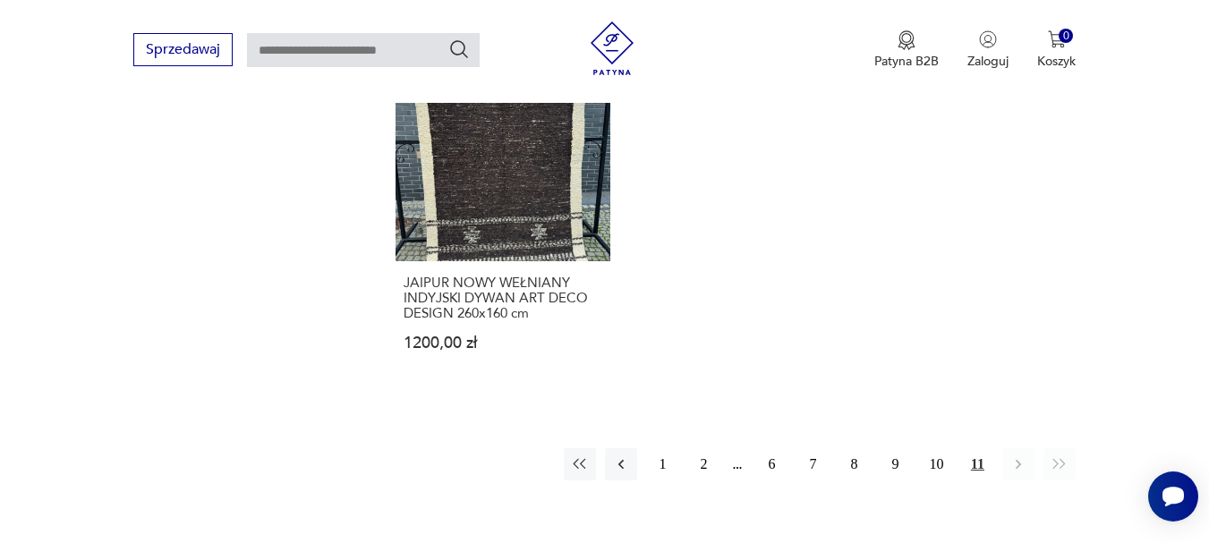
scroll to position [2512, 0]
